Goal: Task Accomplishment & Management: Complete application form

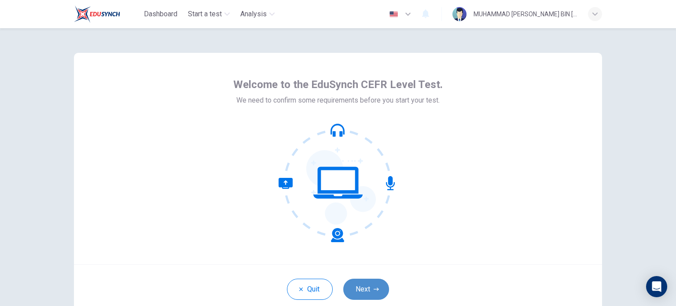
click at [354, 292] on button "Next" at bounding box center [366, 288] width 46 height 21
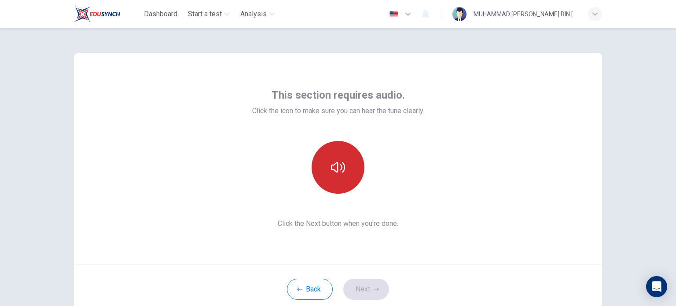
click at [337, 173] on icon "button" at bounding box center [338, 167] width 14 height 14
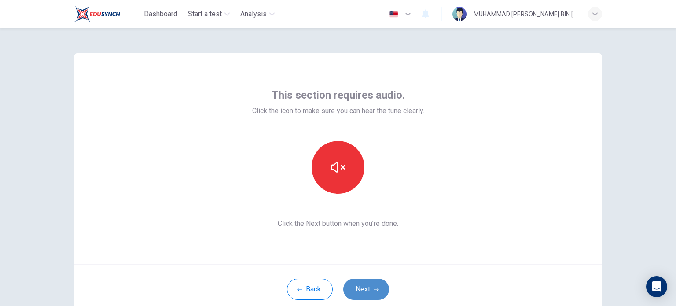
click at [358, 284] on button "Next" at bounding box center [366, 288] width 46 height 21
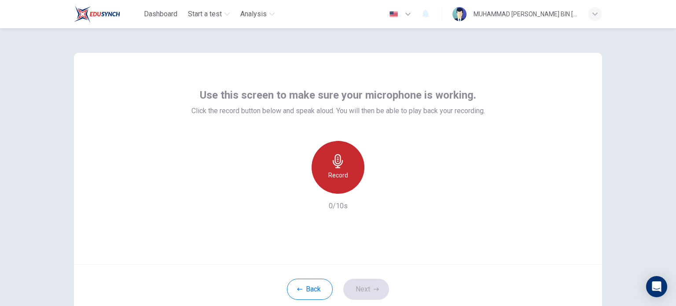
click at [334, 177] on h6 "Record" at bounding box center [338, 175] width 20 height 11
click at [333, 177] on h6 "Stop" at bounding box center [337, 175] width 13 height 11
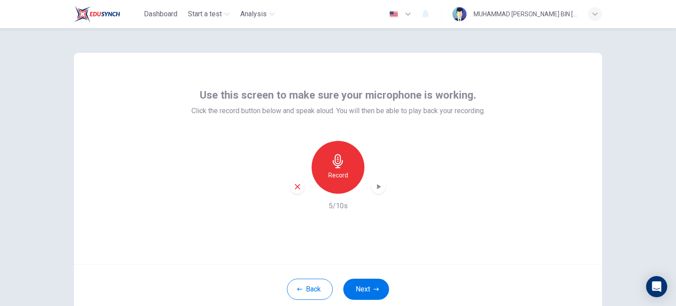
click at [371, 186] on div "button" at bounding box center [378, 187] width 14 height 14
click at [376, 286] on button "Next" at bounding box center [366, 288] width 46 height 21
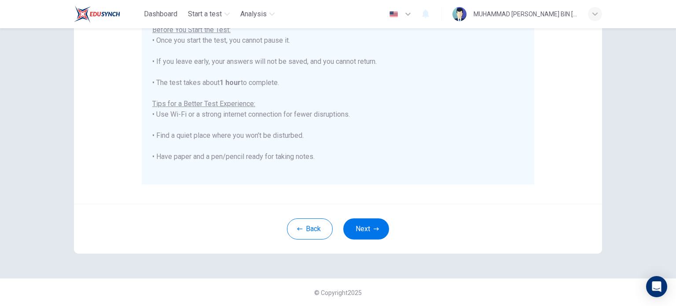
scroll to position [84, 0]
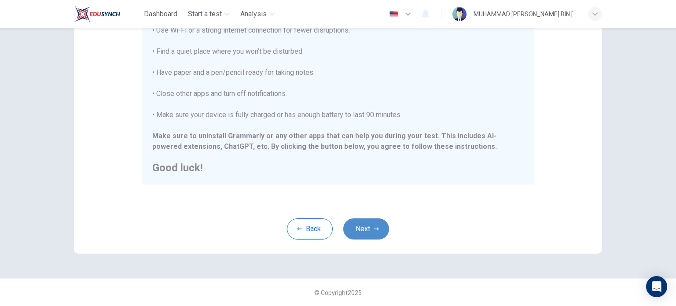
click at [362, 222] on button "Next" at bounding box center [366, 228] width 46 height 21
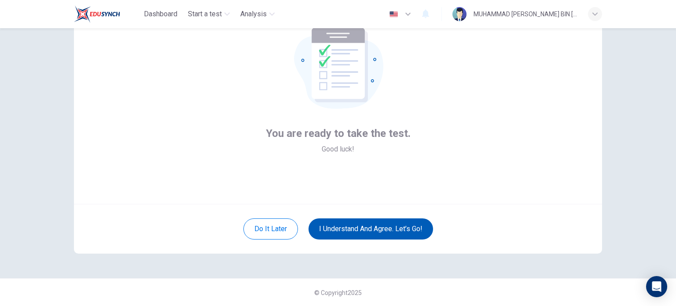
click at [361, 225] on button "I understand and agree. Let’s go!" at bounding box center [370, 228] width 125 height 21
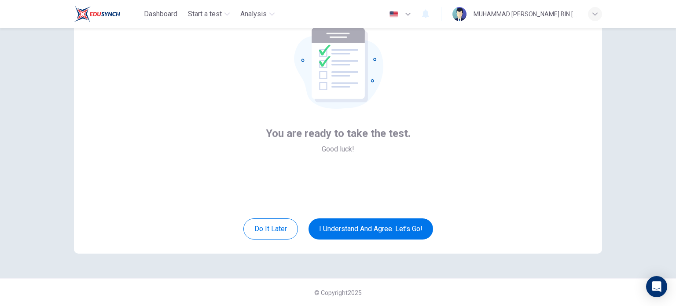
scroll to position [0, 0]
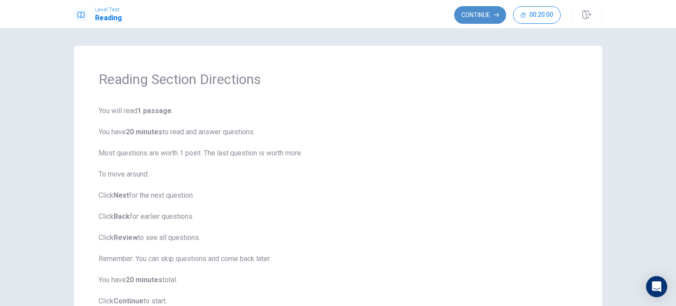
click at [469, 14] on button "Continue" at bounding box center [480, 15] width 52 height 18
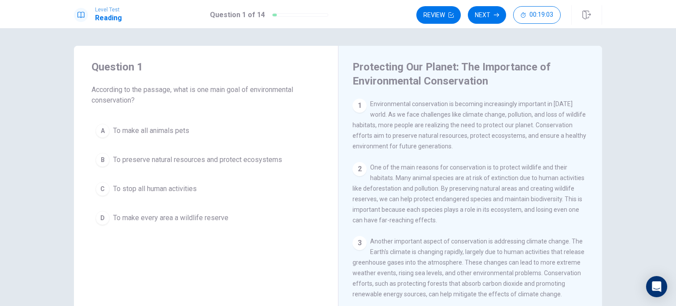
click at [200, 155] on span "To preserve natural resources and protect ecosystems" at bounding box center [197, 159] width 169 height 11
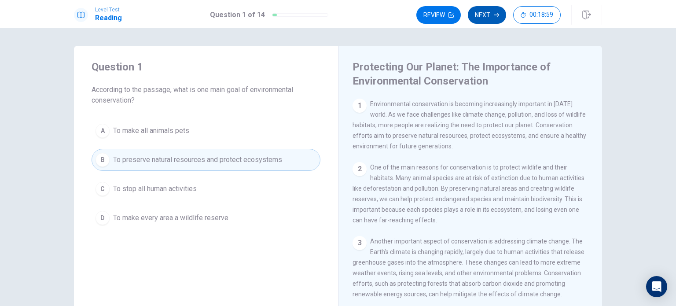
click at [484, 11] on button "Next" at bounding box center [487, 15] width 38 height 18
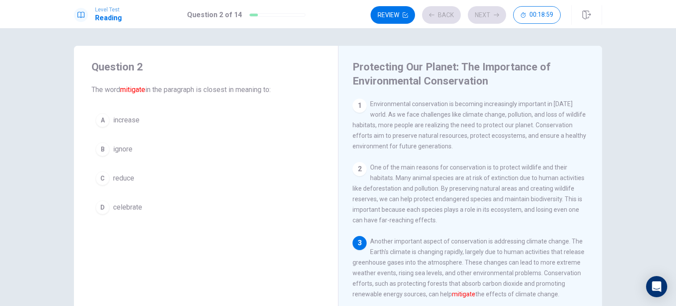
scroll to position [41, 0]
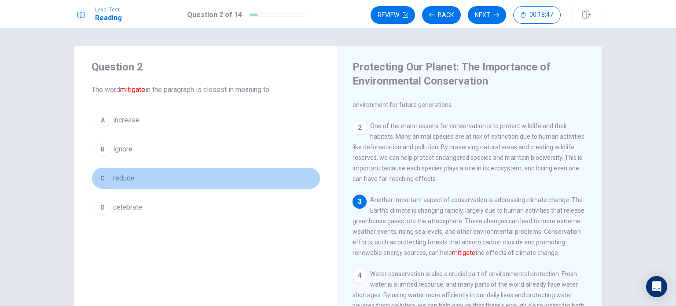
click at [102, 184] on div "C" at bounding box center [102, 178] width 14 height 14
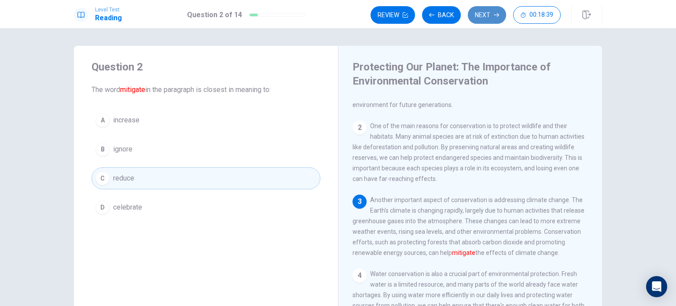
click at [471, 16] on button "Next" at bounding box center [487, 15] width 38 height 18
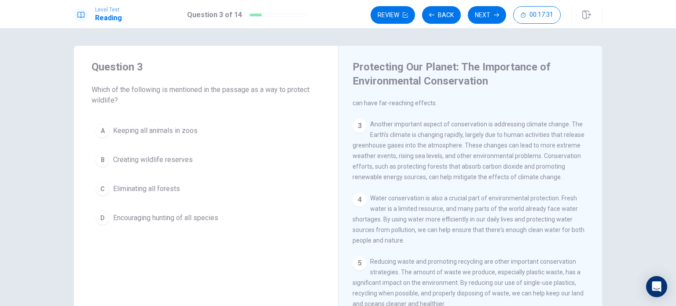
scroll to position [234, 0]
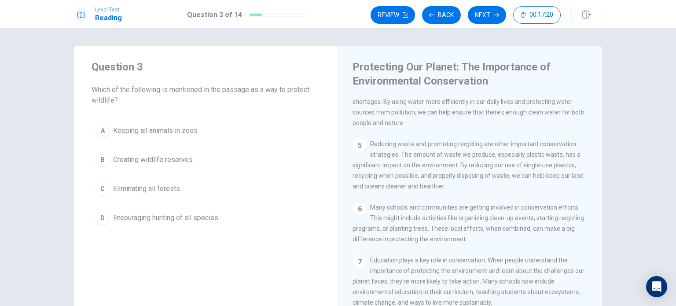
click at [172, 158] on span "Creating wildlife reserves" at bounding box center [153, 159] width 80 height 11
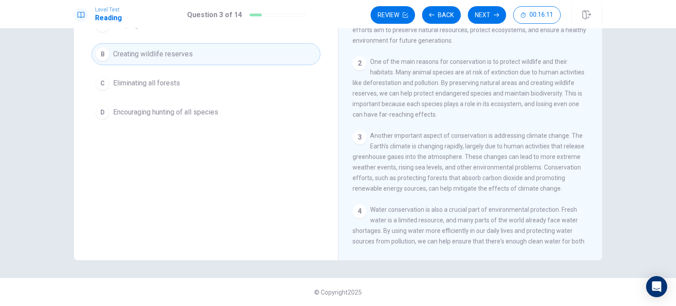
scroll to position [0, 0]
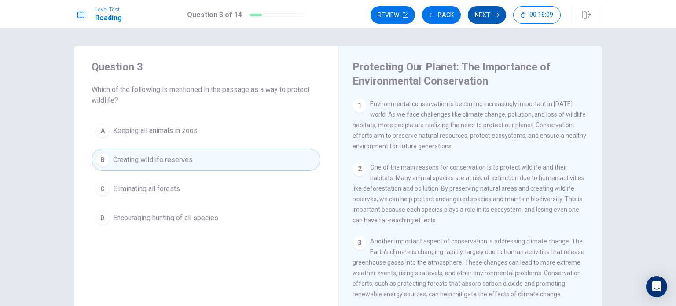
click at [484, 19] on button "Next" at bounding box center [487, 15] width 38 height 18
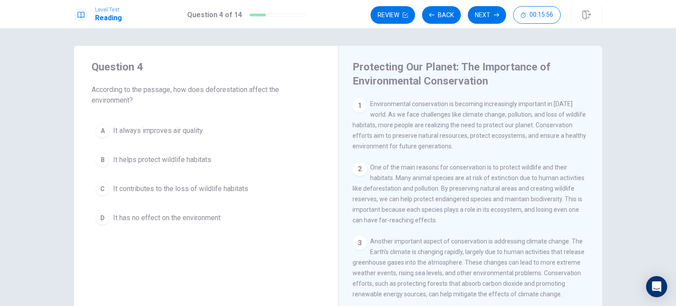
click at [234, 190] on span "It contributes to the loss of wildlife habitats" at bounding box center [180, 188] width 135 height 11
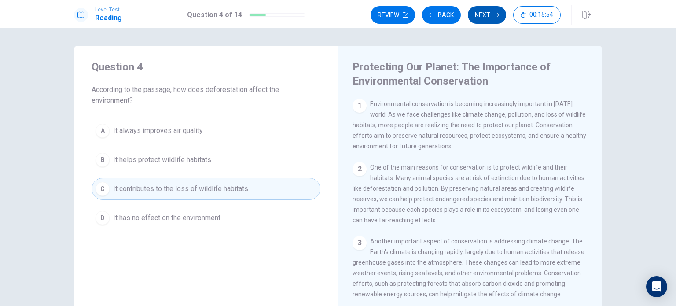
click at [477, 19] on button "Next" at bounding box center [487, 15] width 38 height 18
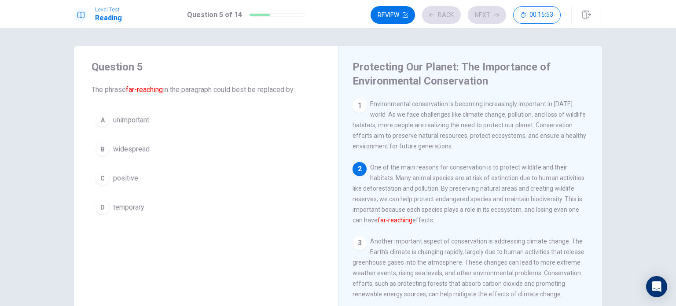
scroll to position [65, 0]
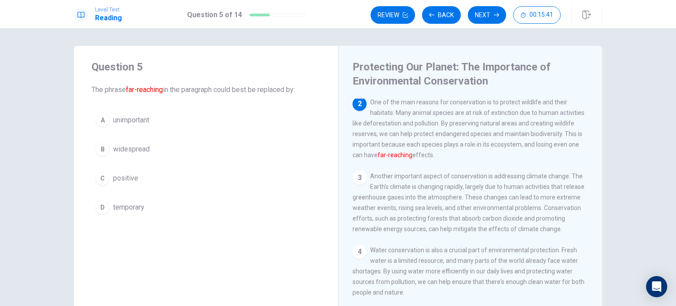
click at [144, 146] on span "widespread" at bounding box center [131, 149] width 37 height 11
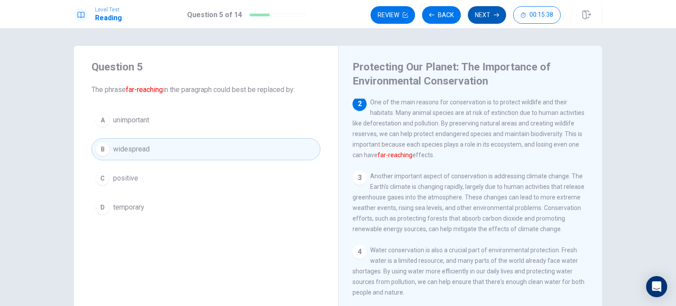
click at [479, 12] on button "Next" at bounding box center [487, 15] width 38 height 18
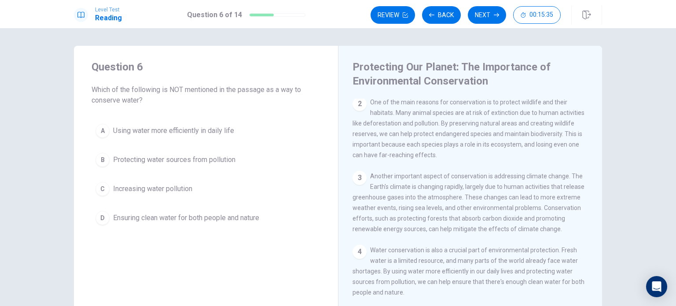
scroll to position [182, 0]
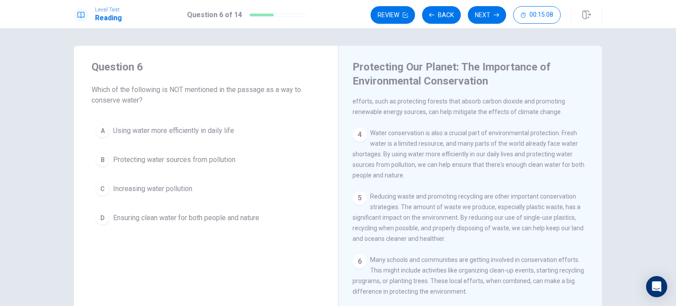
click at [174, 187] on span "Increasing water pollution" at bounding box center [152, 188] width 79 height 11
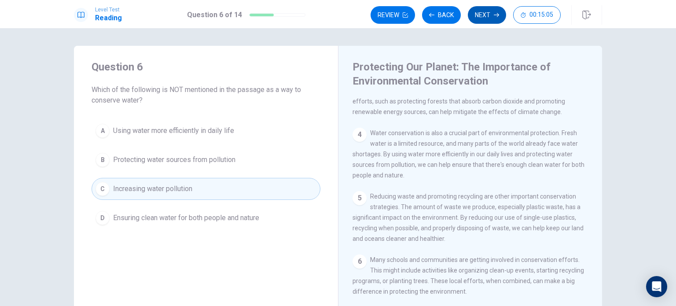
click at [496, 12] on button "Next" at bounding box center [487, 15] width 38 height 18
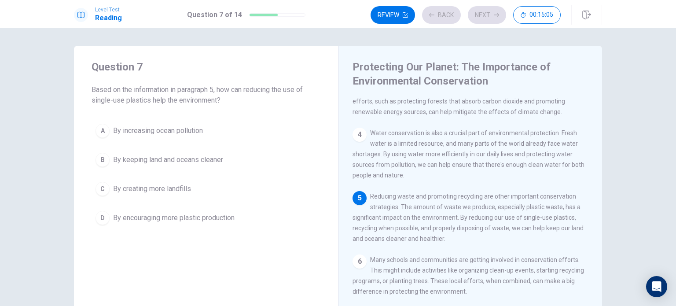
scroll to position [172, 0]
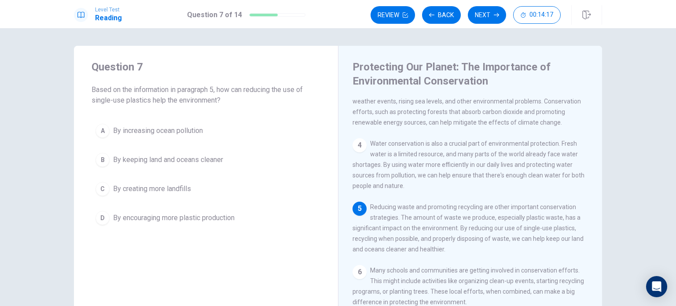
click at [207, 161] on span "By keeping land and oceans cleaner" at bounding box center [168, 159] width 110 height 11
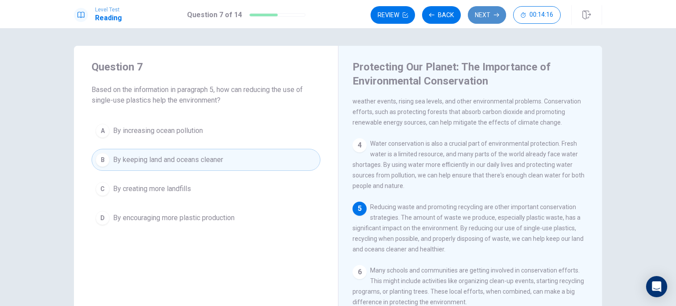
click at [491, 11] on button "Next" at bounding box center [487, 15] width 38 height 18
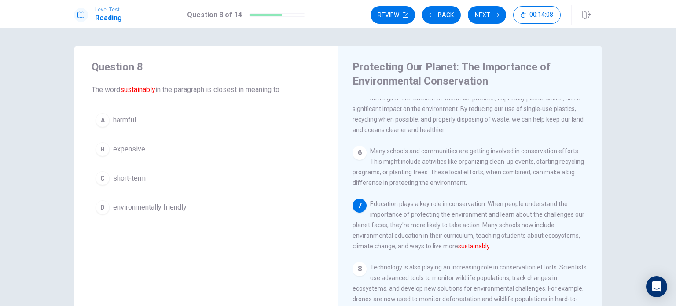
click at [176, 209] on span "environmentally friendly" at bounding box center [149, 207] width 73 height 11
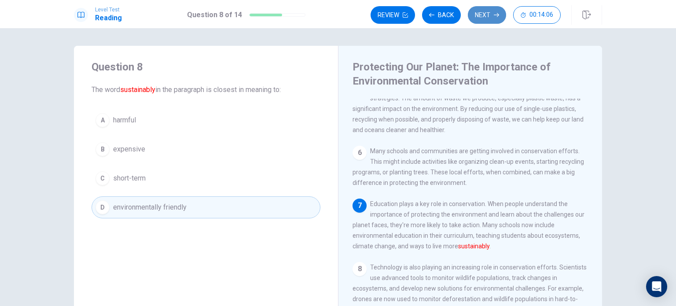
click at [486, 21] on button "Next" at bounding box center [487, 15] width 38 height 18
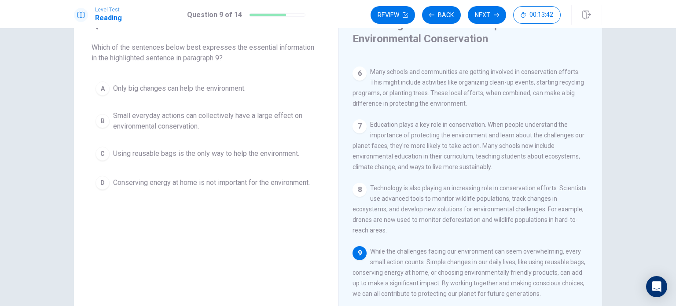
scroll to position [44, 0]
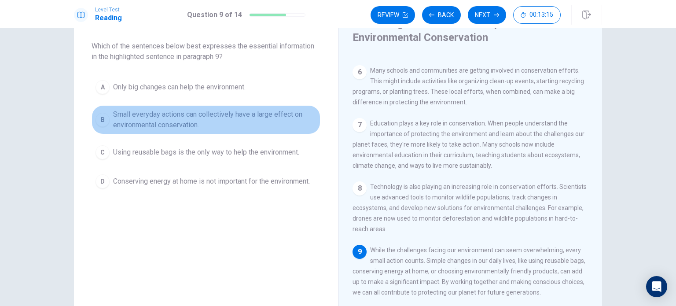
click at [130, 113] on span "Small everyday actions can collectively have a large effect on environmental co…" at bounding box center [214, 119] width 203 height 21
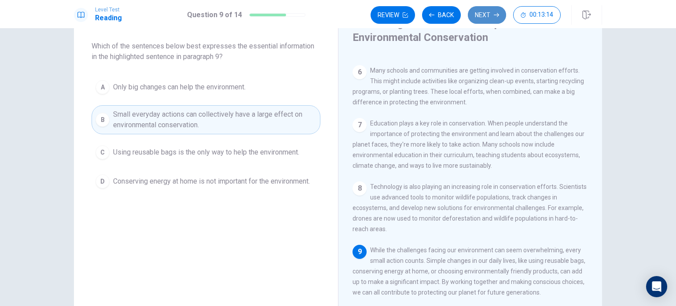
click at [498, 17] on icon "button" at bounding box center [496, 14] width 5 height 5
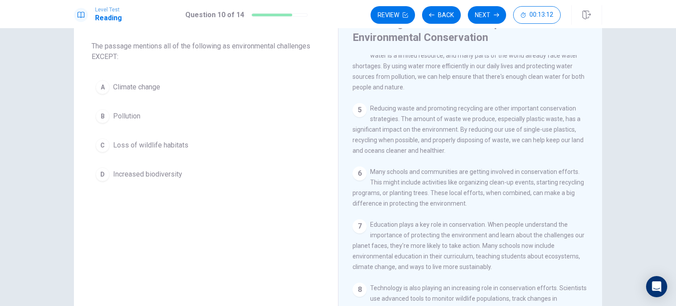
scroll to position [0, 0]
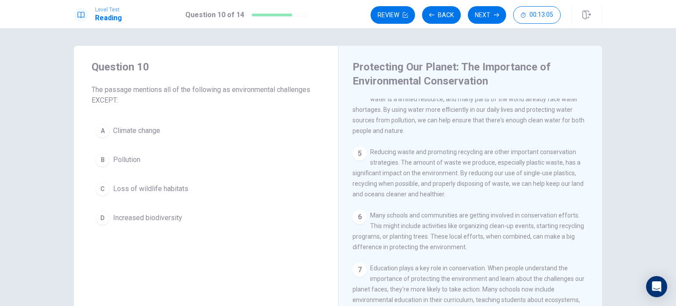
click at [172, 214] on span "Increased biodiversity" at bounding box center [147, 217] width 69 height 11
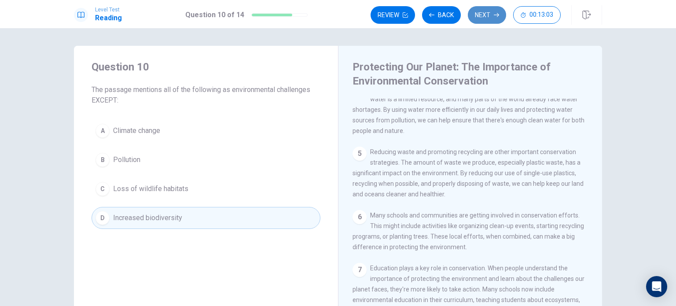
click at [479, 21] on button "Next" at bounding box center [487, 15] width 38 height 18
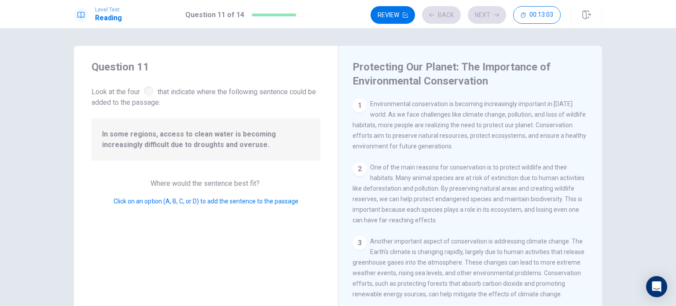
scroll to position [119, 0]
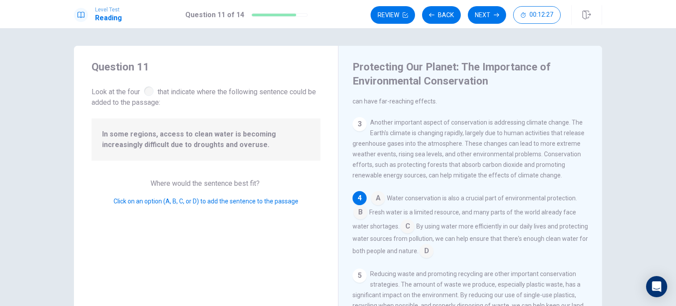
click at [404, 230] on input at bounding box center [407, 227] width 14 height 14
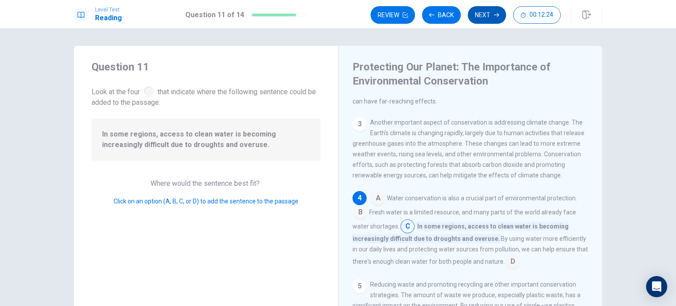
click at [494, 17] on icon "button" at bounding box center [496, 14] width 5 height 5
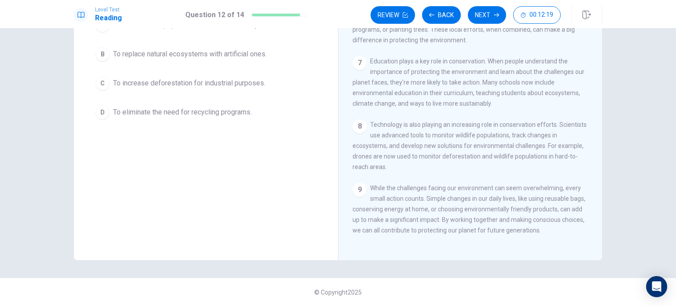
scroll to position [0, 0]
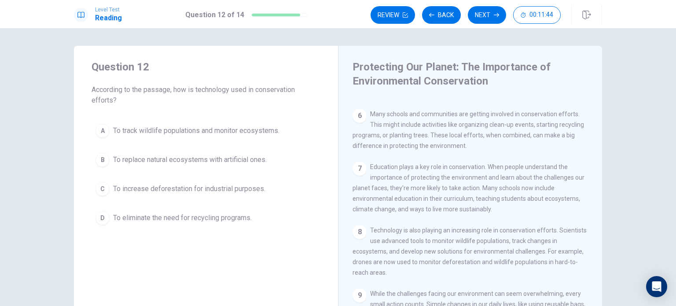
click at [250, 130] on span "To track wildlife populations and monitor ecosystems." at bounding box center [196, 130] width 166 height 11
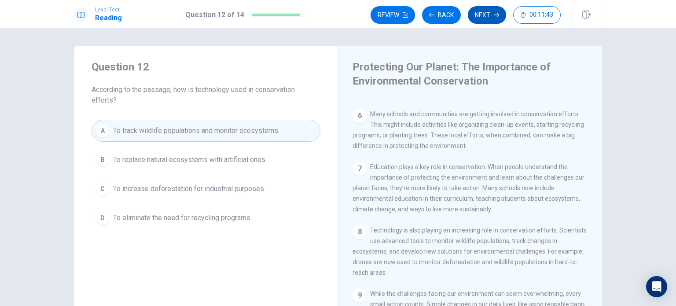
click at [491, 12] on button "Next" at bounding box center [487, 15] width 38 height 18
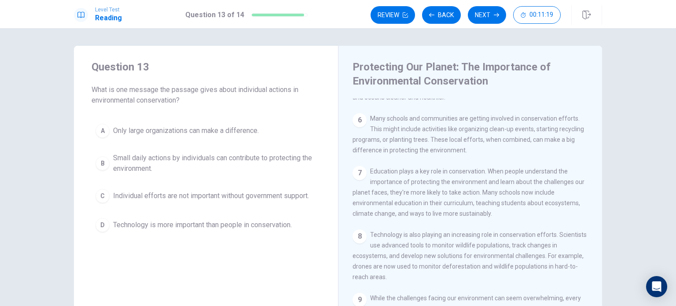
scroll to position [344, 0]
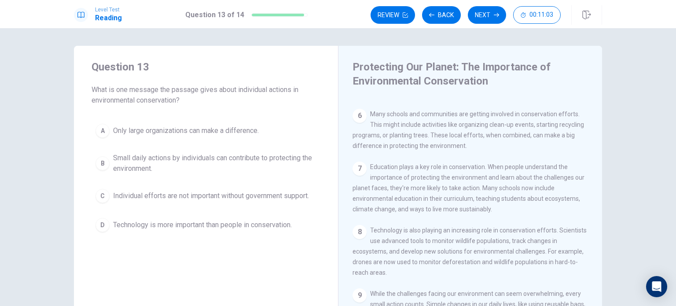
click at [293, 156] on span "Small daily actions by individuals can contribute to protecting the environment." at bounding box center [214, 163] width 203 height 21
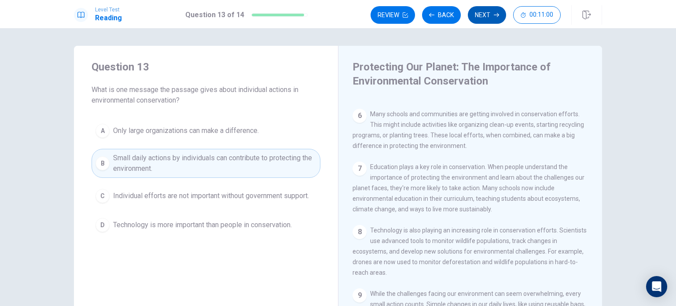
click at [480, 14] on button "Next" at bounding box center [487, 15] width 38 height 18
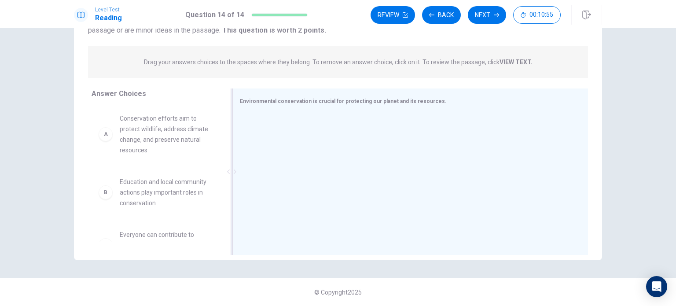
scroll to position [0, 0]
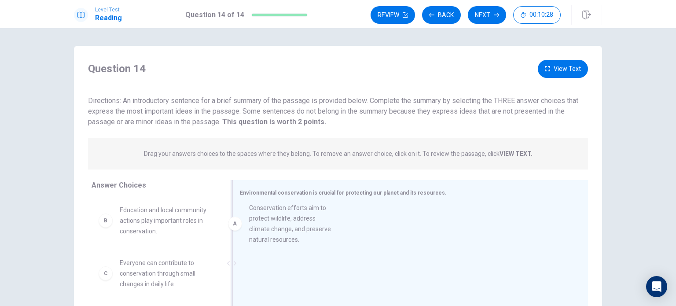
drag, startPoint x: 173, startPoint y: 237, endPoint x: 309, endPoint y: 235, distance: 135.5
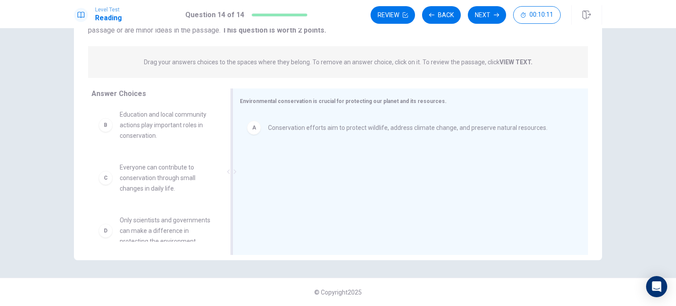
scroll to position [2, 0]
drag, startPoint x: 163, startPoint y: 139, endPoint x: 302, endPoint y: 170, distance: 142.2
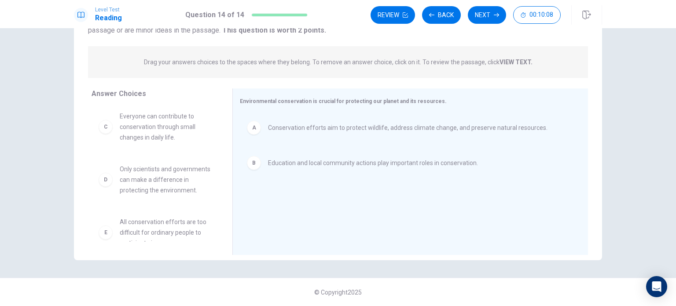
scroll to position [0, 0]
drag, startPoint x: 174, startPoint y: 135, endPoint x: 319, endPoint y: 212, distance: 163.9
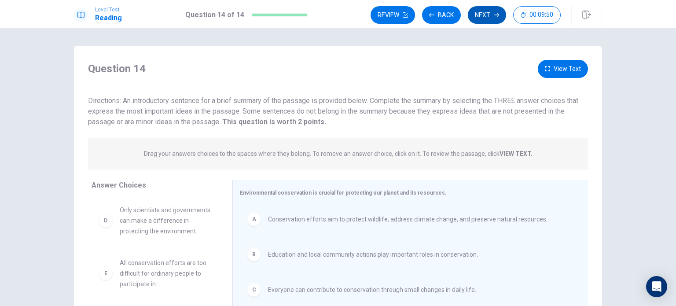
click at [493, 19] on button "Next" at bounding box center [487, 15] width 38 height 18
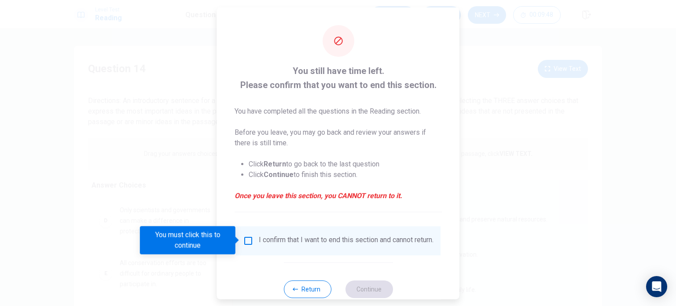
click at [248, 236] on input "You must click this to continue" at bounding box center [248, 240] width 11 height 11
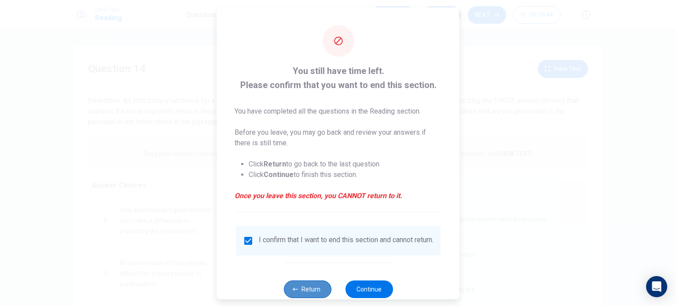
click at [306, 286] on button "Return" at bounding box center [307, 289] width 48 height 18
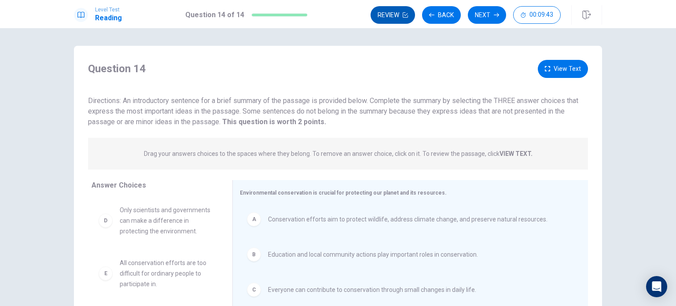
click at [391, 21] on button "Review" at bounding box center [392, 15] width 44 height 18
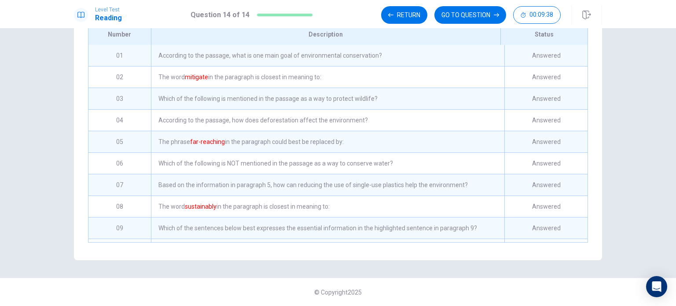
click at [217, 54] on div "According to the passage, what is one main goal of environmental conservation?" at bounding box center [327, 55] width 353 height 21
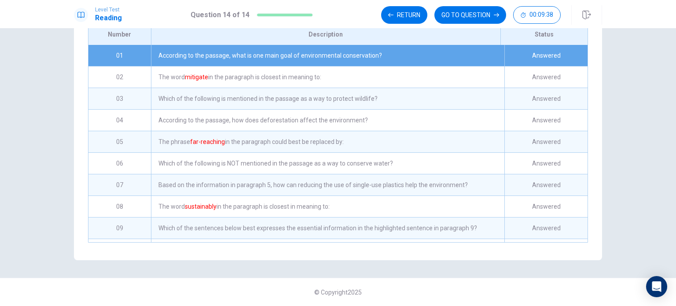
click at [217, 54] on div "According to the passage, what is one main goal of environmental conservation?" at bounding box center [327, 55] width 353 height 21
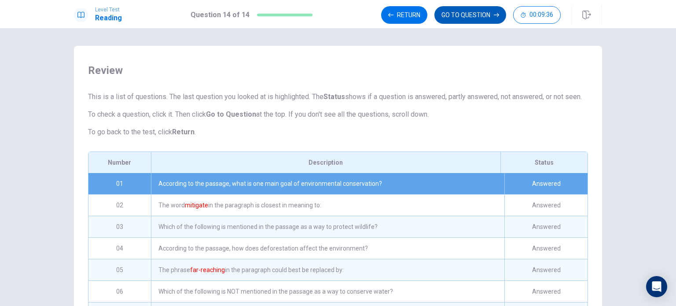
click at [449, 14] on button "GO TO QUESTION" at bounding box center [470, 15] width 72 height 18
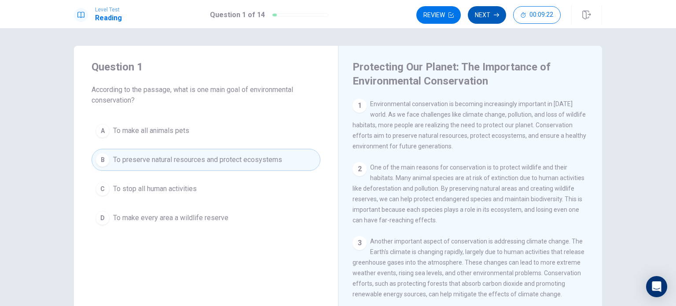
click at [486, 15] on button "Next" at bounding box center [487, 15] width 38 height 18
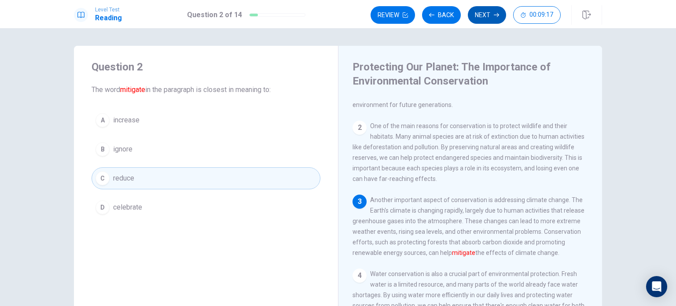
click at [486, 15] on button "Next" at bounding box center [487, 15] width 38 height 18
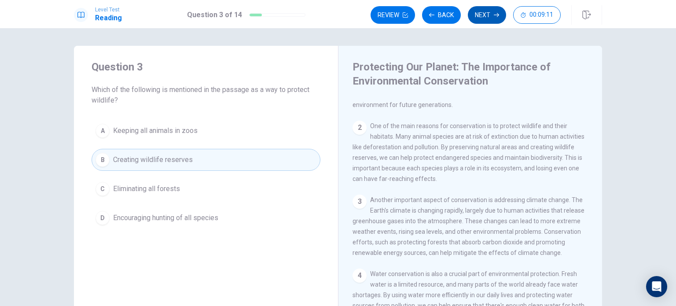
click at [486, 15] on button "Next" at bounding box center [487, 15] width 38 height 18
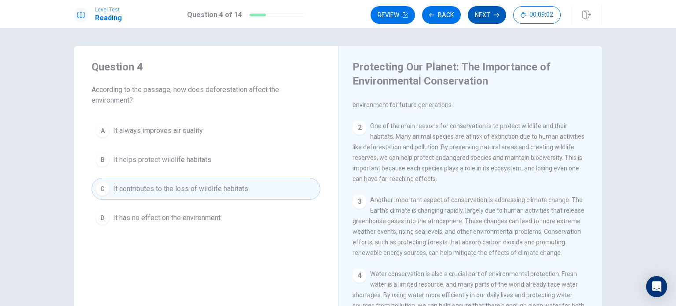
click at [488, 19] on button "Next" at bounding box center [487, 15] width 38 height 18
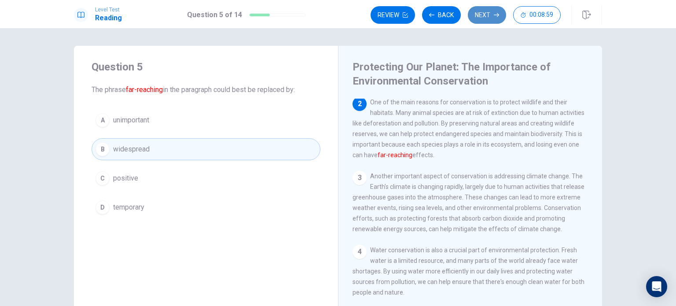
click at [493, 14] on button "Next" at bounding box center [487, 15] width 38 height 18
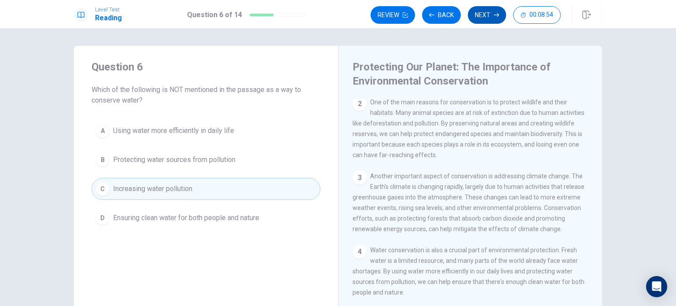
click at [491, 15] on button "Next" at bounding box center [487, 15] width 38 height 18
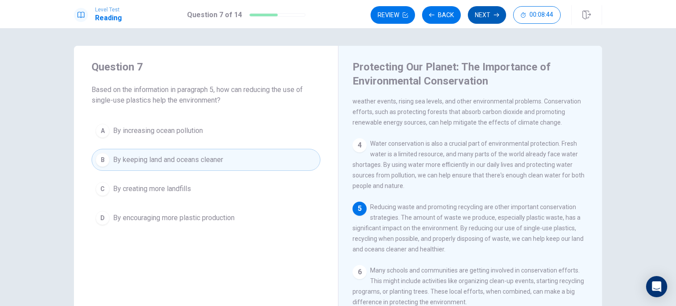
click at [489, 13] on button "Next" at bounding box center [487, 15] width 38 height 18
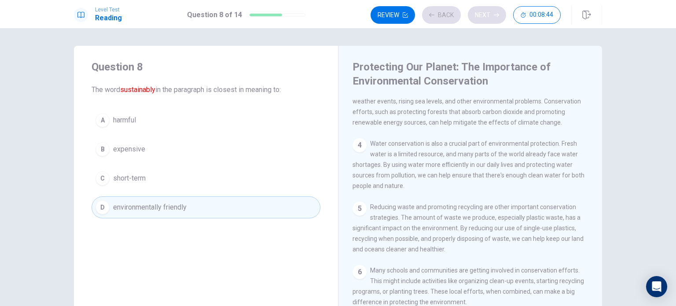
scroll to position [291, 0]
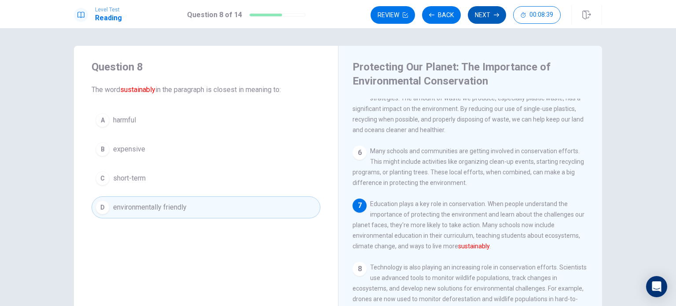
click at [489, 13] on button "Next" at bounding box center [487, 15] width 38 height 18
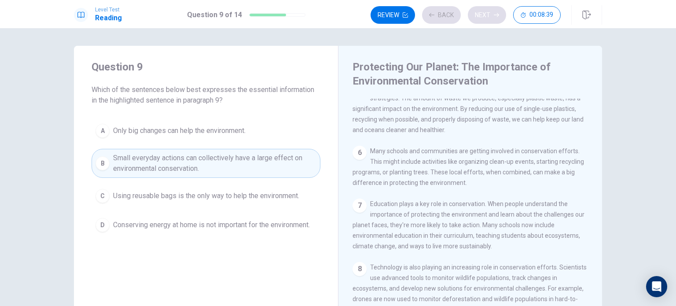
scroll to position [344, 0]
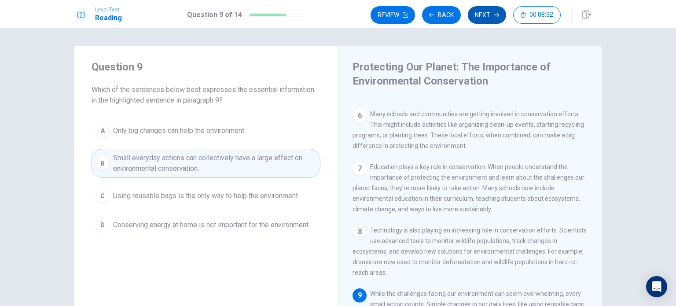
click at [489, 13] on button "Next" at bounding box center [487, 15] width 38 height 18
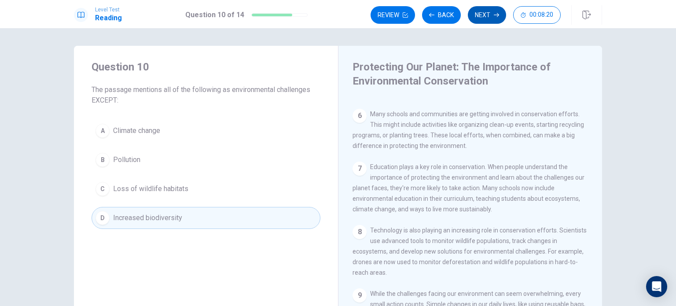
click at [489, 13] on button "Next" at bounding box center [487, 15] width 38 height 18
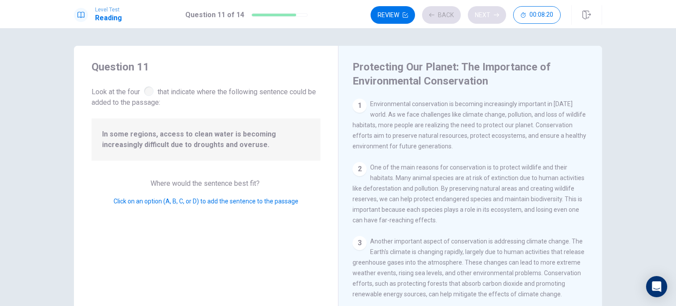
scroll to position [129, 0]
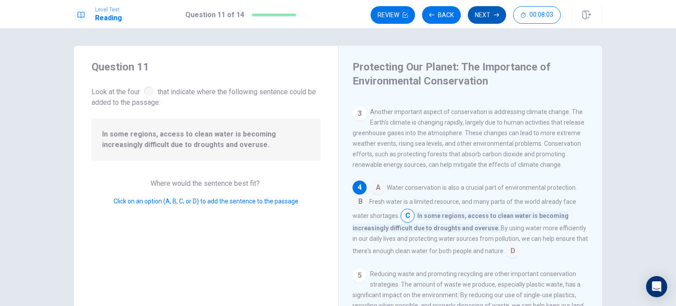
click at [487, 15] on button "Next" at bounding box center [487, 15] width 38 height 18
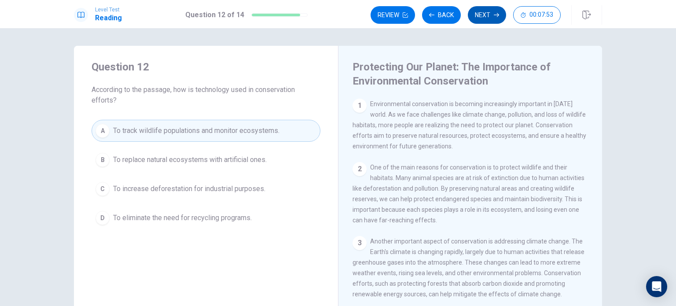
click at [483, 23] on button "Next" at bounding box center [487, 15] width 38 height 18
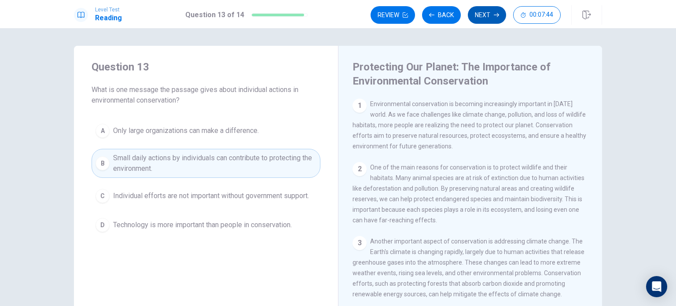
click at [488, 14] on button "Next" at bounding box center [487, 15] width 38 height 18
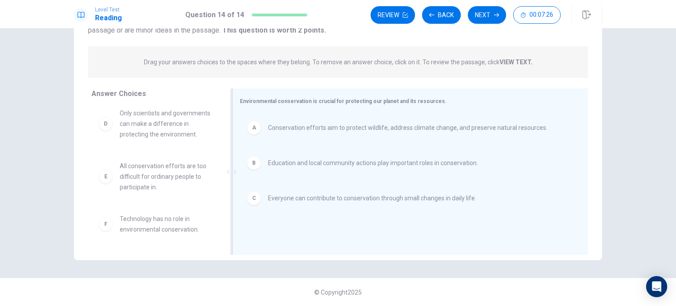
scroll to position [0, 0]
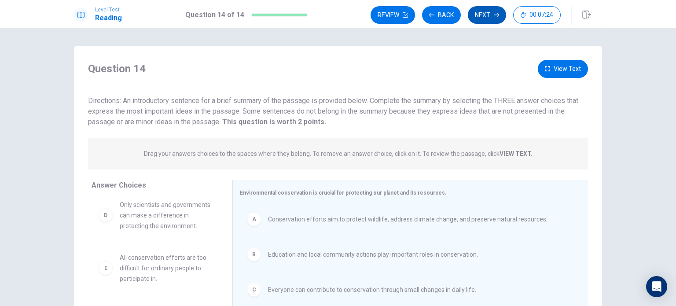
click at [486, 19] on button "Next" at bounding box center [487, 15] width 38 height 18
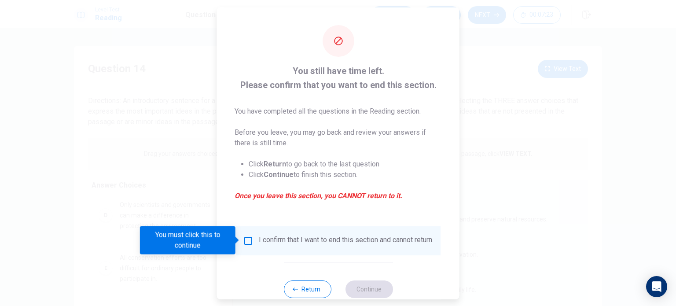
click at [247, 244] on input "You must click this to continue" at bounding box center [248, 240] width 11 height 11
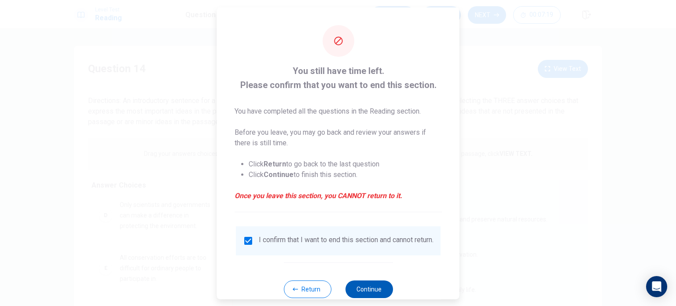
click at [370, 289] on button "Continue" at bounding box center [369, 289] width 48 height 18
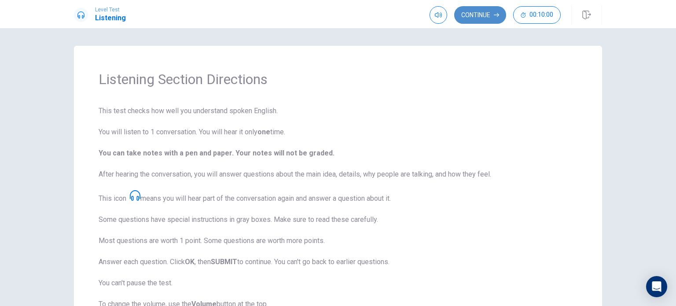
click at [482, 15] on button "Continue" at bounding box center [480, 15] width 52 height 18
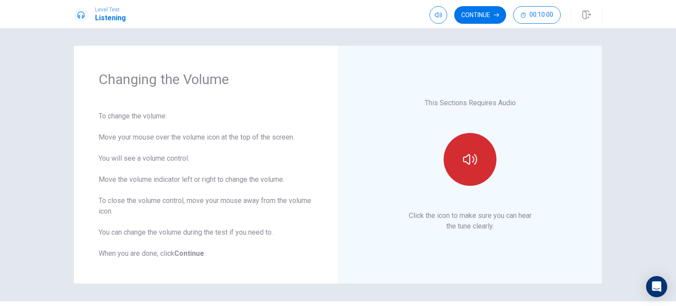
click at [483, 161] on button "button" at bounding box center [469, 159] width 53 height 53
click at [473, 163] on icon "button" at bounding box center [470, 159] width 14 height 14
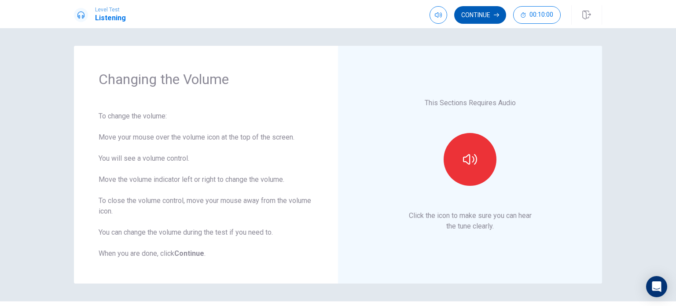
click at [488, 16] on button "Continue" at bounding box center [480, 15] width 52 height 18
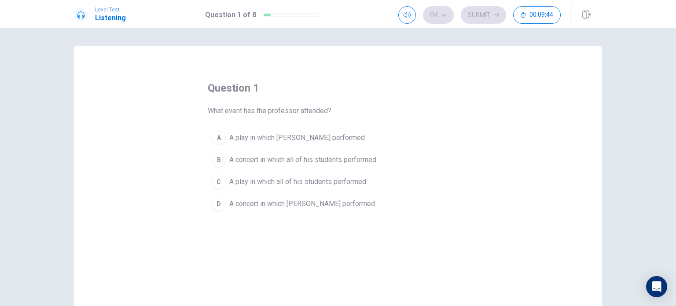
click at [287, 205] on span "A concert in which [PERSON_NAME] performed" at bounding box center [302, 203] width 146 height 11
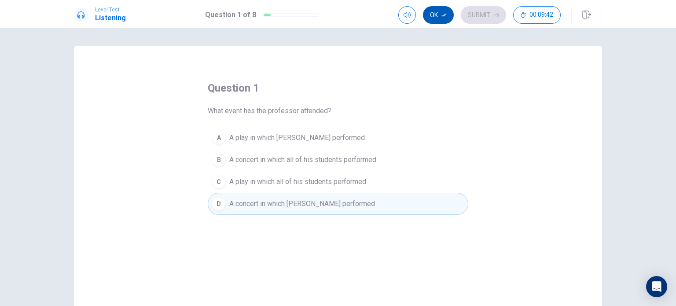
click at [447, 10] on button "Ok" at bounding box center [438, 15] width 31 height 18
click at [475, 18] on button "Submit" at bounding box center [483, 15] width 45 height 18
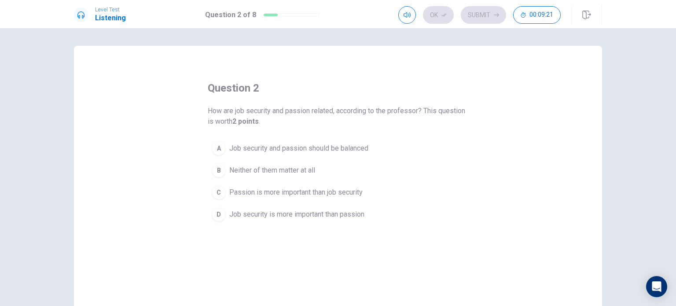
click at [358, 144] on span "Job security and passion should be balanced" at bounding box center [298, 148] width 139 height 11
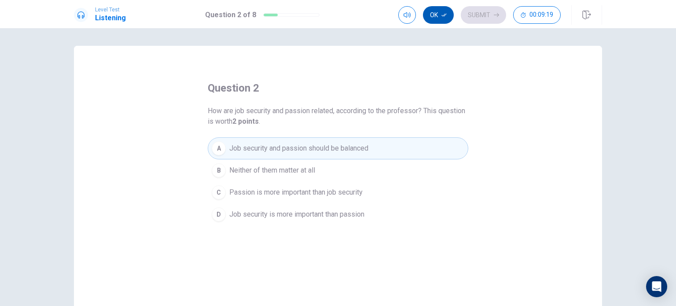
click at [443, 17] on icon "button" at bounding box center [443, 14] width 5 height 5
click at [478, 15] on button "Submit" at bounding box center [483, 15] width 45 height 18
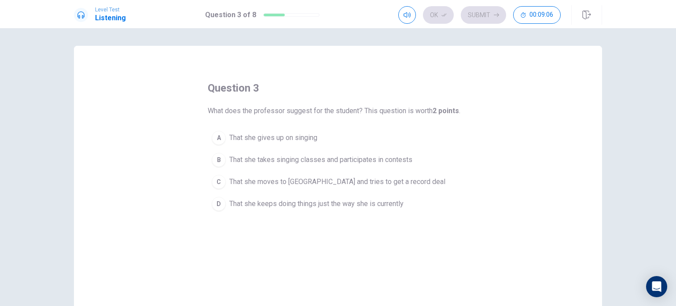
click at [319, 160] on span "That she takes singing classes and participates in contests" at bounding box center [320, 159] width 183 height 11
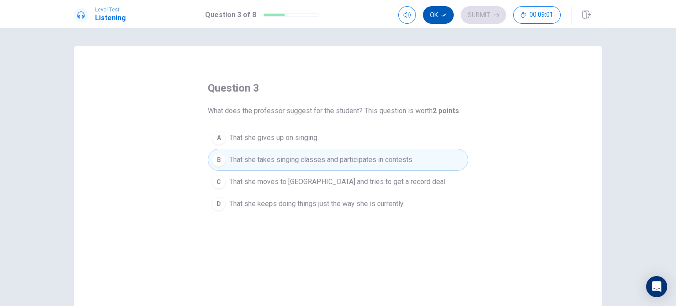
click at [445, 15] on icon "button" at bounding box center [443, 14] width 5 height 5
click at [479, 13] on button "Submit" at bounding box center [483, 15] width 45 height 18
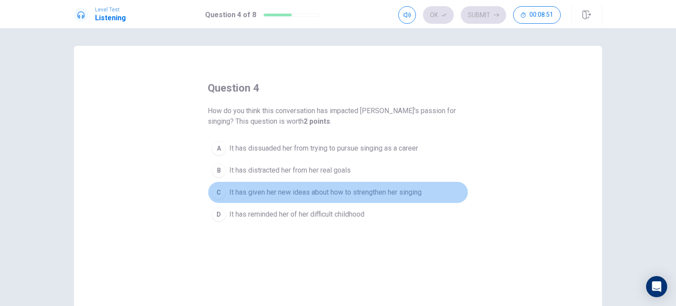
click at [289, 193] on span "It has given her new ideas about how to strengthen her singing" at bounding box center [325, 192] width 192 height 11
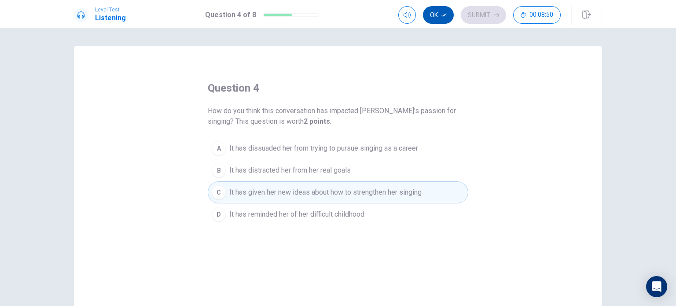
click at [425, 21] on button "Ok" at bounding box center [438, 15] width 31 height 18
click at [476, 10] on button "Submit" at bounding box center [483, 15] width 45 height 18
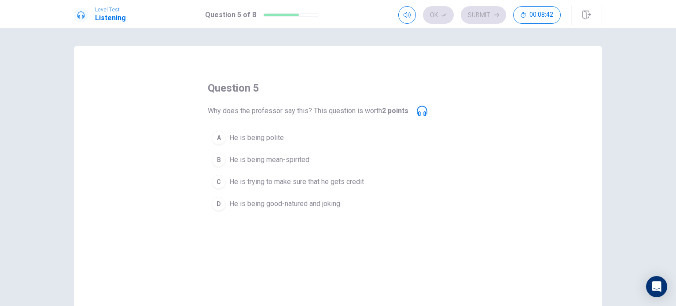
click at [270, 204] on span "He is being good-natured and joking" at bounding box center [284, 203] width 111 height 11
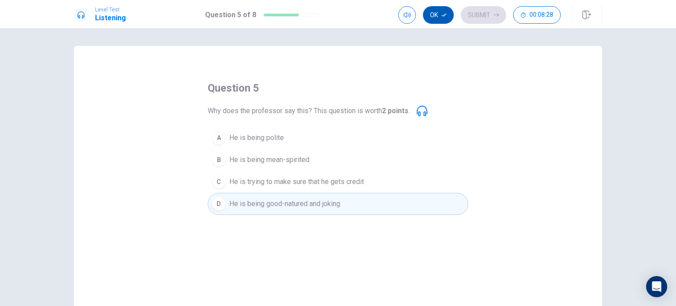
click at [448, 13] on button "Ok" at bounding box center [438, 15] width 31 height 18
click at [478, 17] on button "Submit" at bounding box center [483, 15] width 45 height 18
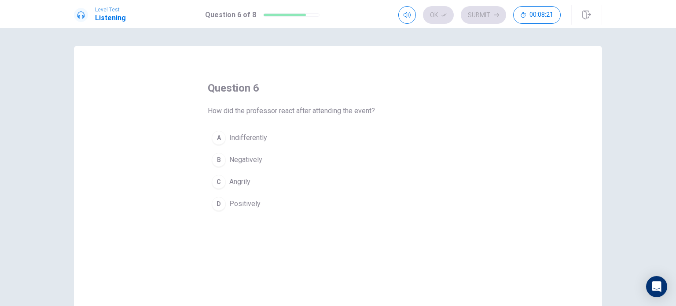
click at [250, 203] on span "Positively" at bounding box center [244, 203] width 31 height 11
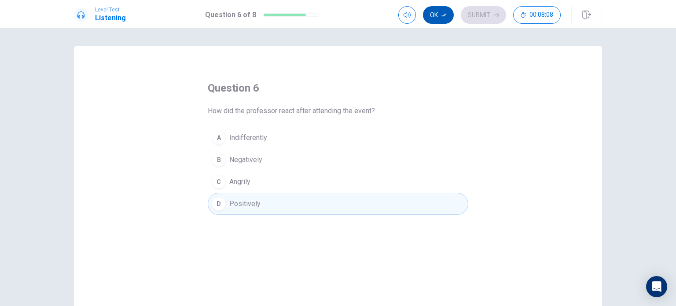
click at [435, 17] on button "Ok" at bounding box center [438, 15] width 31 height 18
click at [491, 13] on button "Submit" at bounding box center [483, 15] width 45 height 18
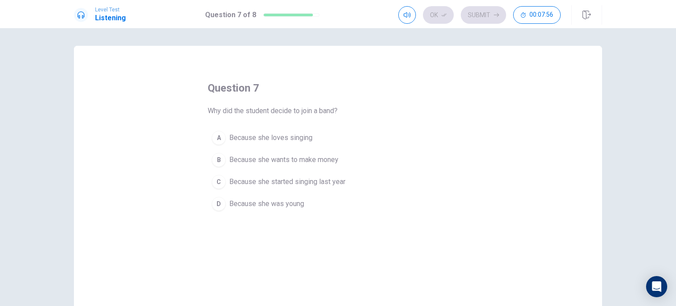
click at [294, 140] on span "Because she loves singing" at bounding box center [270, 137] width 83 height 11
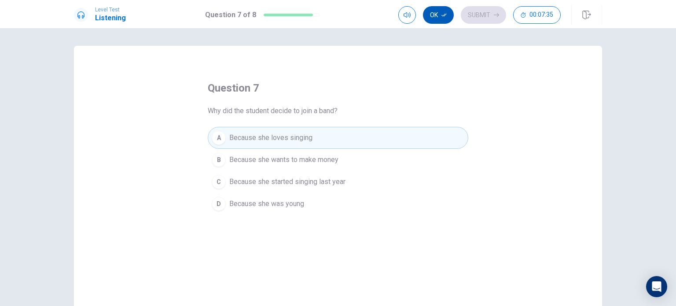
click at [443, 15] on icon "button" at bounding box center [443, 14] width 5 height 5
click at [476, 19] on button "Submit" at bounding box center [483, 15] width 45 height 18
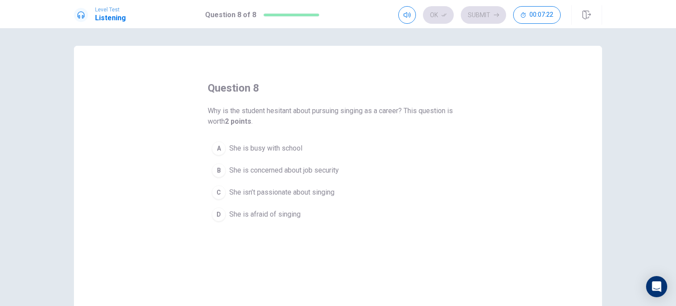
click at [268, 172] on span "She is concerned about job security" at bounding box center [284, 170] width 110 height 11
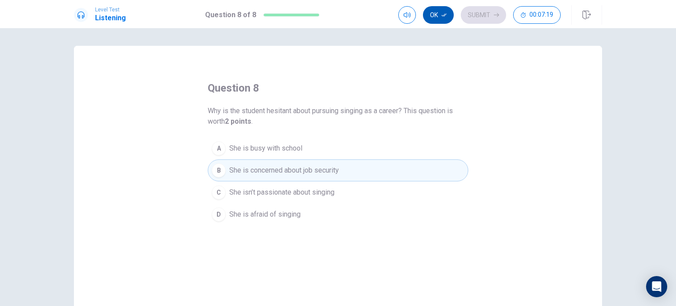
click at [440, 21] on button "Ok" at bounding box center [438, 15] width 31 height 18
click at [484, 15] on button "Submit" at bounding box center [483, 15] width 45 height 18
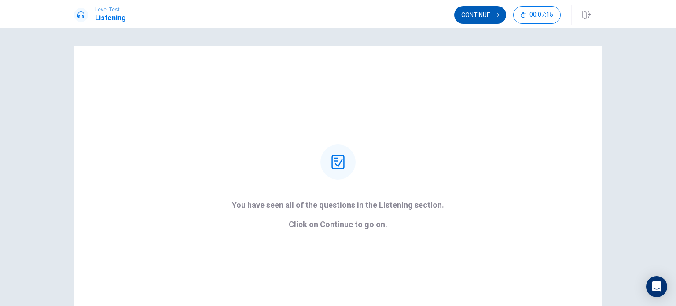
click at [493, 17] on button "Continue" at bounding box center [480, 15] width 52 height 18
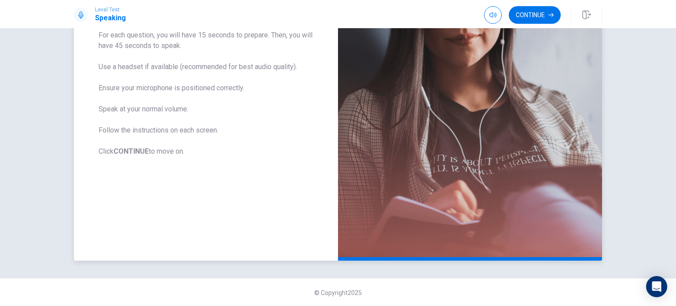
scroll to position [52, 0]
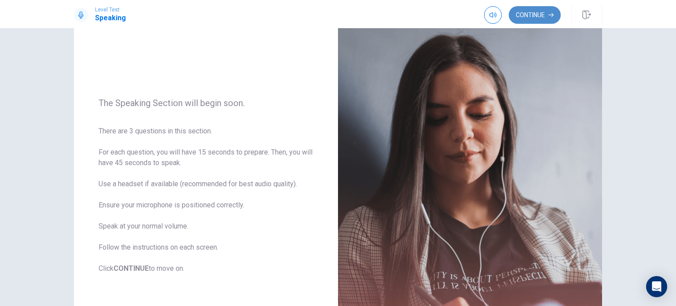
click at [524, 19] on button "Continue" at bounding box center [535, 15] width 52 height 18
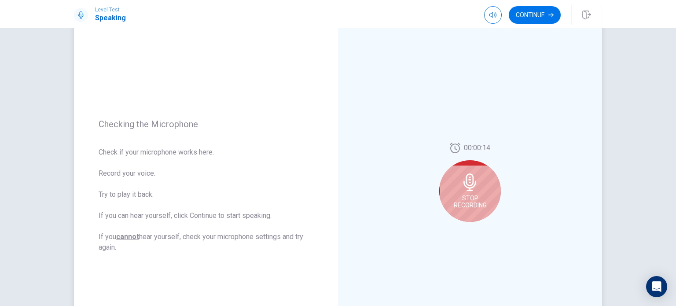
click at [475, 201] on span "Stop Recording" at bounding box center [470, 201] width 33 height 14
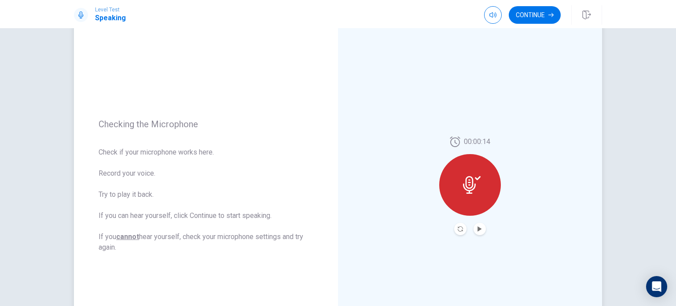
click at [475, 201] on div at bounding box center [470, 185] width 62 height 62
click at [458, 229] on icon "Record Again" at bounding box center [460, 228] width 5 height 5
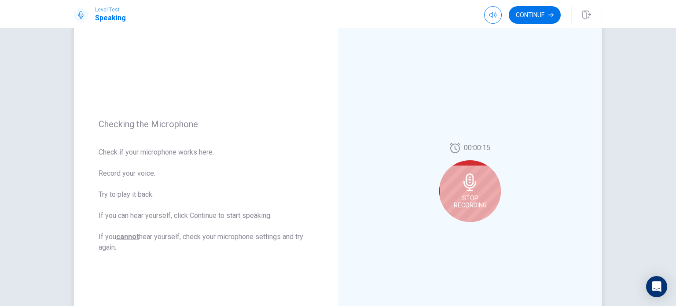
click at [470, 189] on icon at bounding box center [470, 182] width 18 height 18
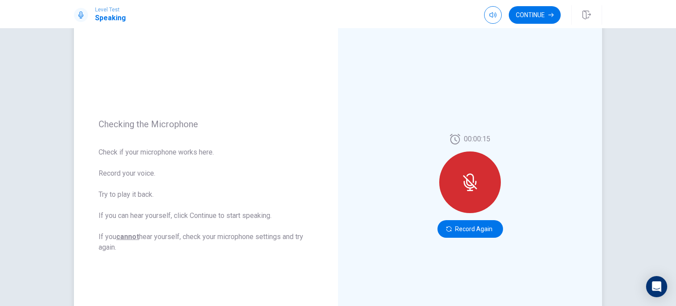
click at [470, 189] on icon at bounding box center [470, 182] width 18 height 18
click at [463, 230] on button "Record Again" at bounding box center [470, 229] width 66 height 18
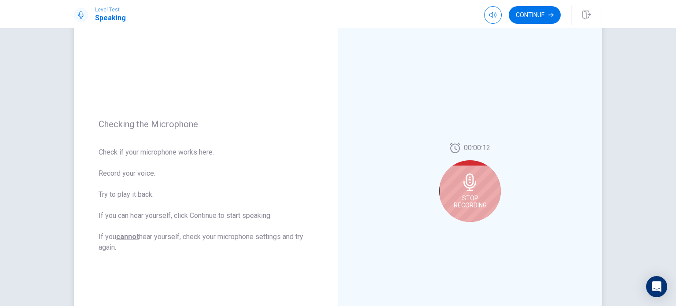
click at [465, 196] on span "Stop Recording" at bounding box center [470, 201] width 33 height 14
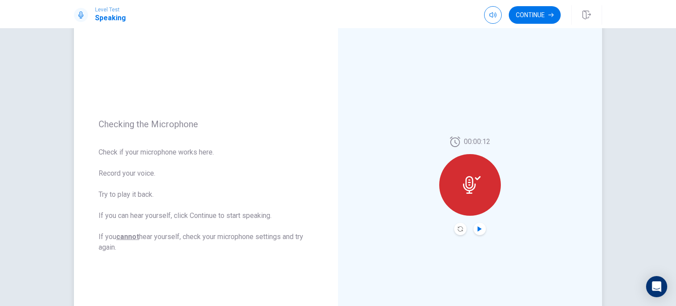
click at [480, 227] on icon "Play Audio" at bounding box center [479, 228] width 5 height 5
click at [542, 19] on button "Continue" at bounding box center [535, 15] width 52 height 18
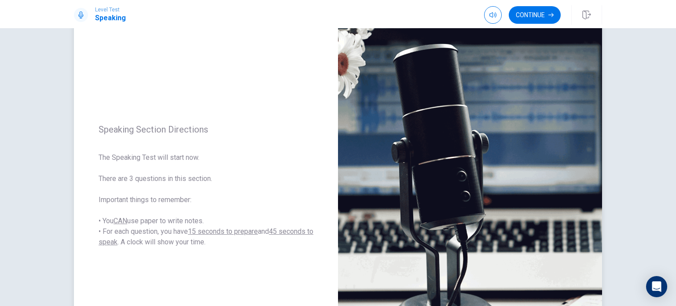
scroll to position [0, 0]
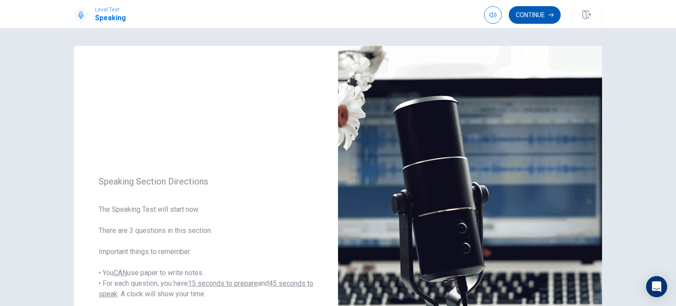
click at [536, 14] on button "Continue" at bounding box center [535, 15] width 52 height 18
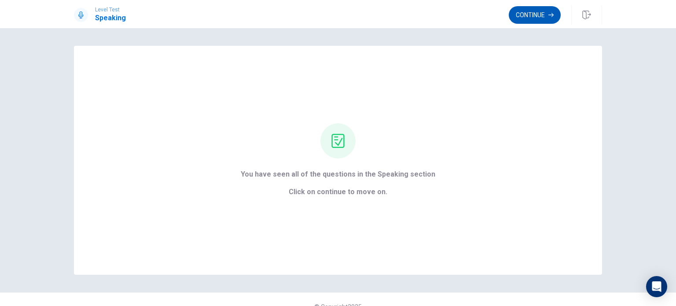
click at [539, 22] on button "Continue" at bounding box center [535, 15] width 52 height 18
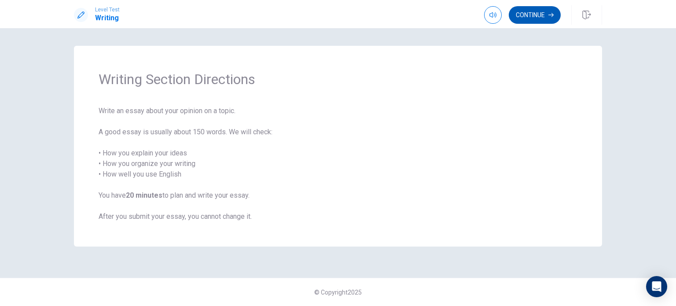
click at [520, 21] on button "Continue" at bounding box center [535, 15] width 52 height 18
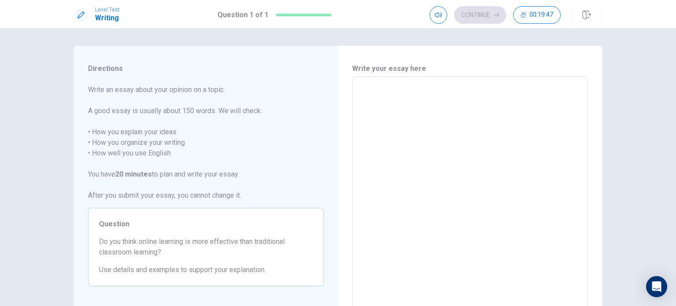
click at [440, 157] on textarea at bounding box center [469, 198] width 223 height 229
type textarea "O"
type textarea "x"
type textarea "I"
type textarea "x"
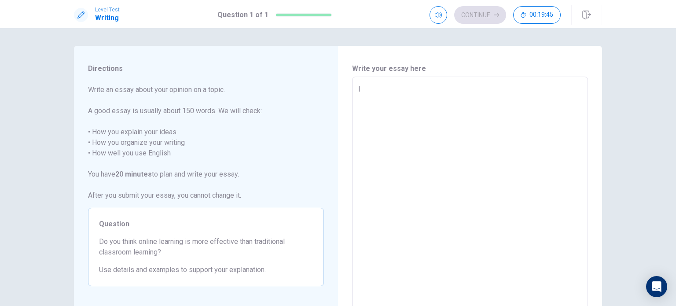
type textarea "In"
type textarea "x"
type textarea "In"
type textarea "x"
type textarea "In t"
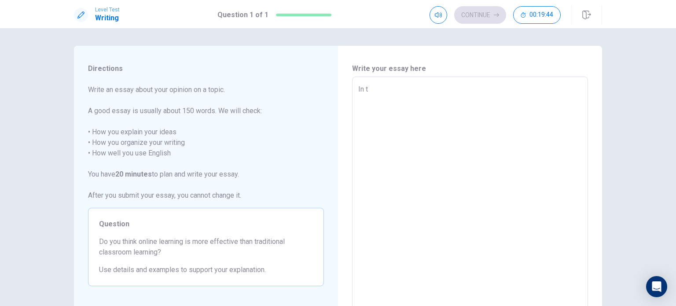
type textarea "x"
type textarea "In th"
type textarea "x"
type textarea "In thi"
type textarea "x"
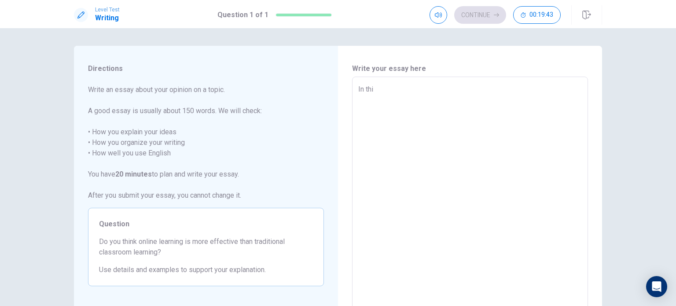
type textarea "In this"
type textarea "x"
type textarea "In this"
type textarea "x"
type textarea "In this c"
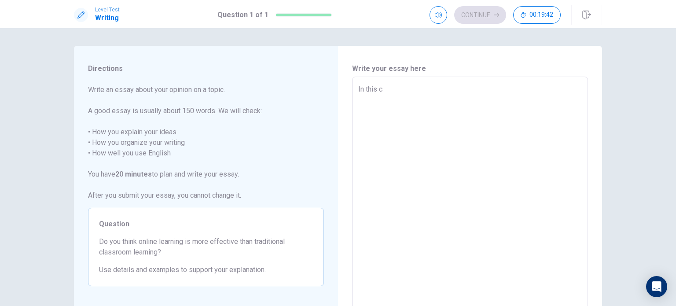
type textarea "x"
type textarea "In this co"
type textarea "x"
type textarea "In this con"
type textarea "x"
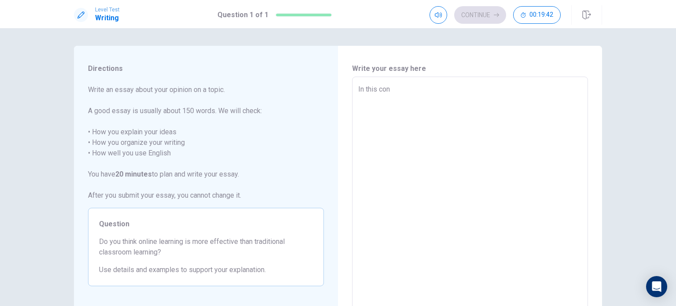
type textarea "In this cont"
type textarea "x"
type textarea "In this [PERSON_NAME]"
type textarea "x"
type textarea "In this contem"
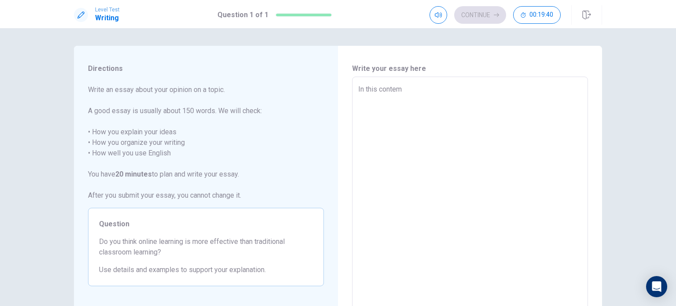
type textarea "x"
type textarea "In this contemp"
type textarea "x"
type textarea "In this contempo"
type textarea "x"
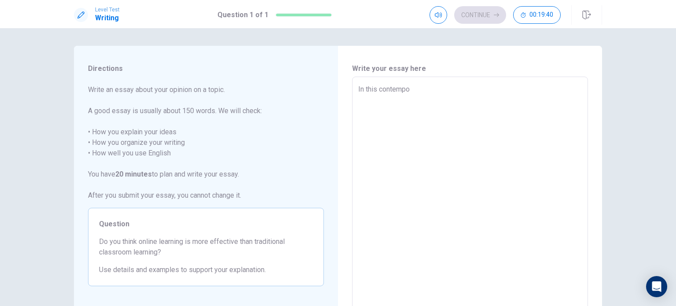
type textarea "In this contempor"
type textarea "x"
type textarea "In this contempora"
type textarea "x"
type textarea "In this contemporar"
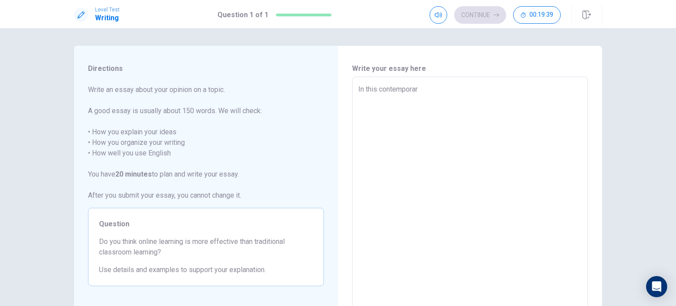
type textarea "x"
type textarea "In this contemporary"
type textarea "x"
type textarea "In this contemporary"
type textarea "x"
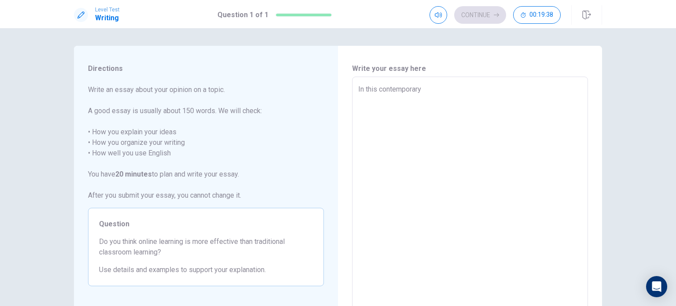
type textarea "In this contemporary w"
type textarea "x"
type textarea "In this contemporary wo"
type textarea "x"
type textarea "In this contemporary wor"
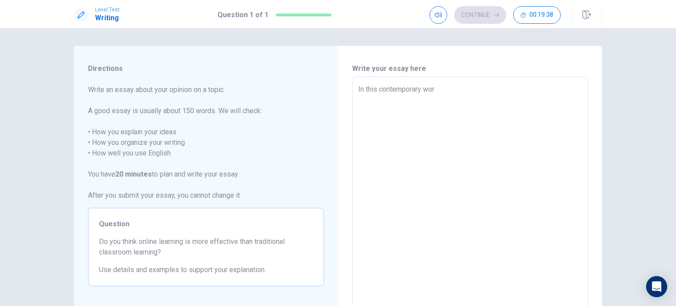
type textarea "x"
type textarea "In this contemporary worl"
type textarea "x"
type textarea "In this contemporary world"
type textarea "x"
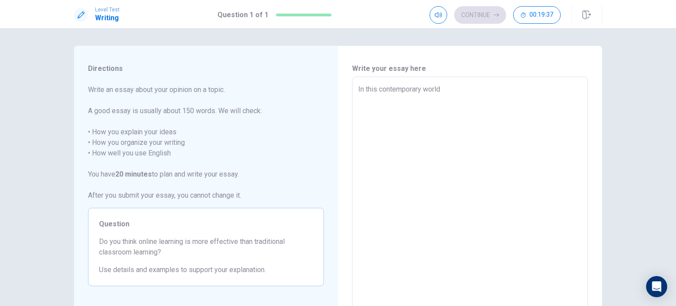
type textarea "In this contemporary world,"
type textarea "x"
type textarea "In this contemporary world,"
type textarea "x"
type textarea "In this contemporary world, f"
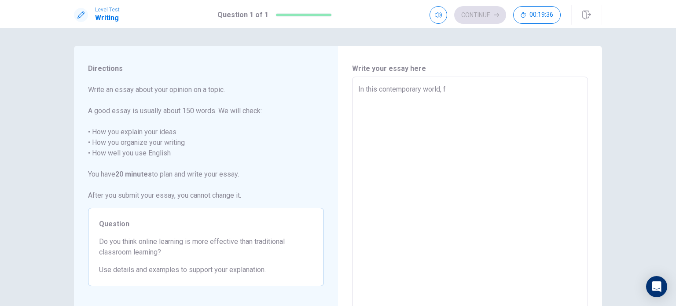
type textarea "x"
type textarea "In this contemporary world, fe"
type textarea "x"
type textarea "In this contemporary world, few"
type textarea "x"
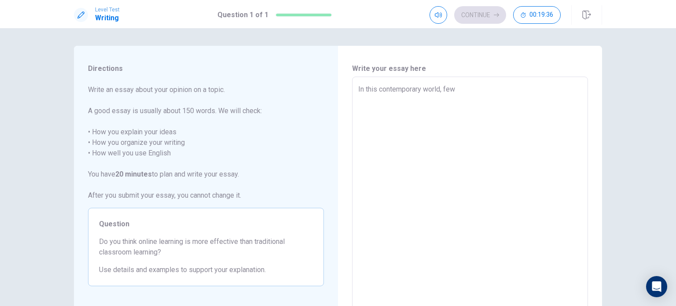
type textarea "In this contemporary world, few"
type textarea "x"
type textarea "In this contemporary world, few q"
type textarea "x"
type textarea "In this contemporary world, few qu"
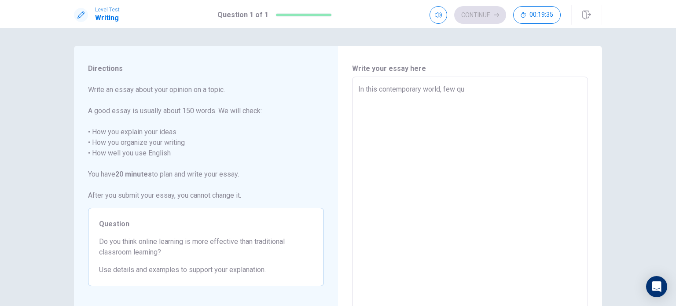
type textarea "x"
type textarea "In this contemporary world, few que"
type textarea "x"
type textarea "In this contemporary world, few ques"
type textarea "x"
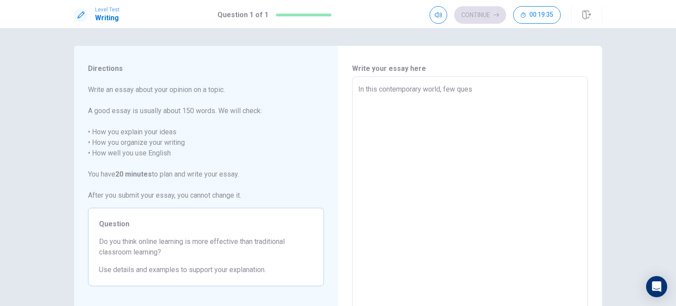
type textarea "In this contemporary world, few quest"
type textarea "x"
type textarea "In this contemporary world, few questi"
type textarea "x"
type textarea "In this contemporary world, few questio"
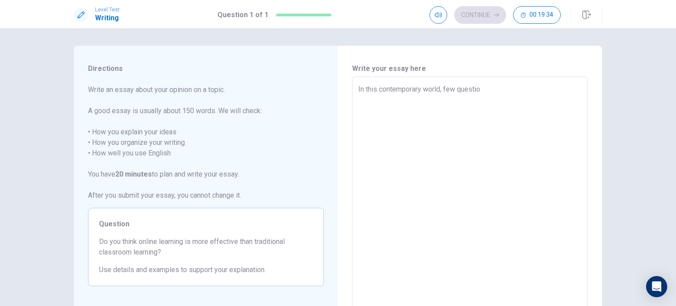
type textarea "x"
type textarea "In this contemporary world, few question"
type textarea "x"
type textarea "In this contemporary world, few questions"
type textarea "x"
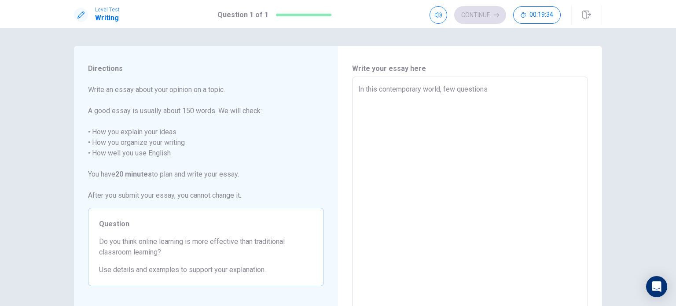
type textarea "In this contemporary world, few questions"
type textarea "x"
type textarea "In this contemporary world, few questions a"
type textarea "x"
type textarea "In this contemporary world, few questions ar"
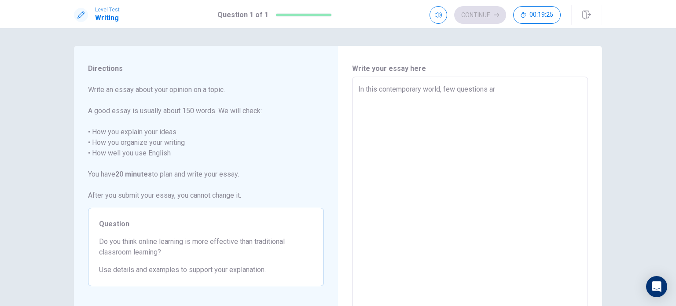
type textarea "x"
type textarea "In this contemporary world, few questions are"
type textarea "x"
type textarea "In this contemporary world, few questions are"
type textarea "x"
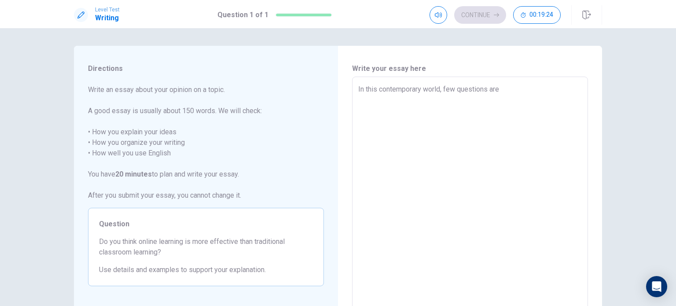
type textarea "In this contemporary world, few questions are a"
type textarea "x"
type textarea "In this contemporary world, few questions are as"
type textarea "x"
type textarea "In this contemporary world, few questions are as"
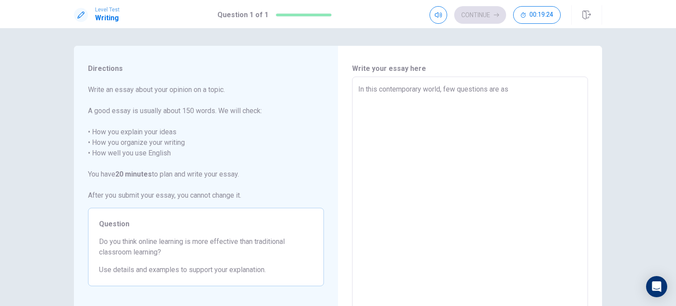
type textarea "x"
type textarea "In this contemporary world, few questions are as c"
type textarea "x"
type textarea "In this contemporary world, few questions are as co"
type textarea "x"
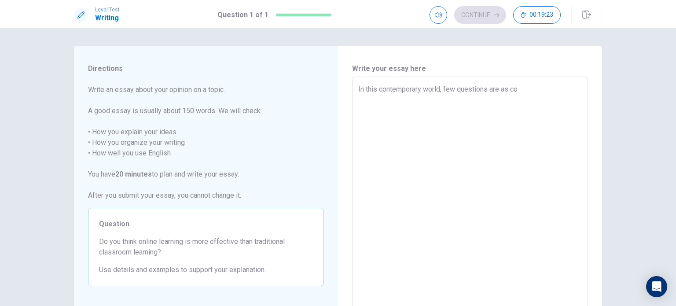
type textarea "In this contemporary world, few questions are as con"
type textarea "x"
type textarea "In this contemporary world, few questions are as cons"
type textarea "x"
type textarea "In this contemporary world, few questions are as conse"
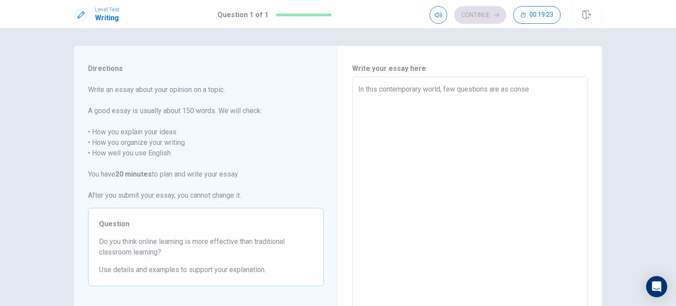
type textarea "x"
type textarea "In this contemporary world, few questions are as conseq"
type textarea "x"
type textarea "In this contemporary world, few questions are as consequ"
type textarea "x"
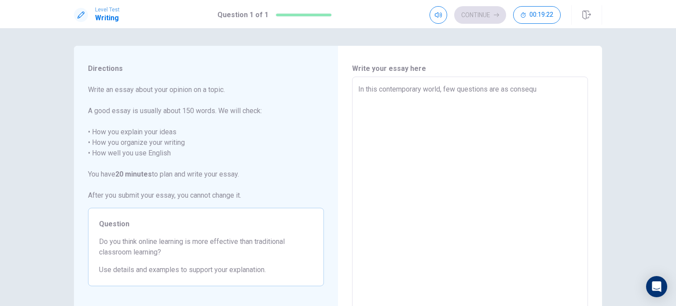
type textarea "In this contemporary world, few questions are as conseque"
type textarea "x"
type textarea "In this contemporary world, few questions are as consequen"
type textarea "x"
type textarea "In this contemporary world, few questions are as consequent"
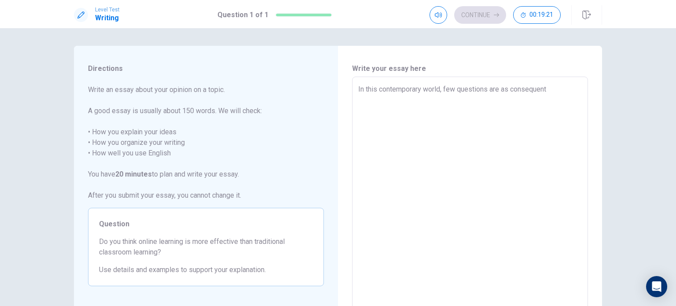
type textarea "x"
type textarea "In this contemporary world, few questions are as consequenti"
type textarea "x"
type textarea "In this contemporary world, few questions are as consequentia"
type textarea "x"
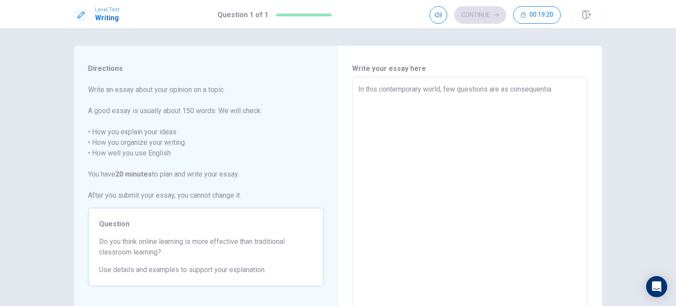
type textarea "In this contemporary world, few questions are as consequential"
type textarea "x"
type textarea "In this contemporary world, few questions are as consequential"
type textarea "x"
type textarea "In this contemporary world, few questions are as consequential a"
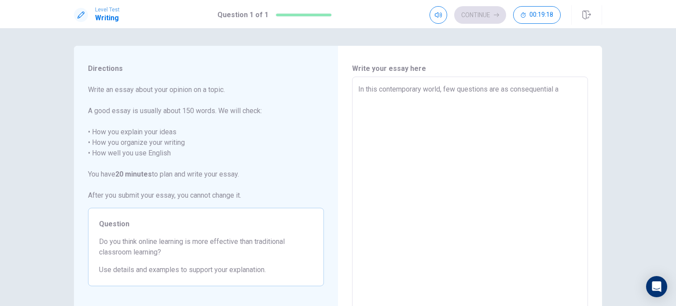
type textarea "x"
type textarea "In this contemporary world, few questions are as consequential as"
type textarea "x"
type textarea "In this contemporary world, few questions are as consequential as"
type textarea "x"
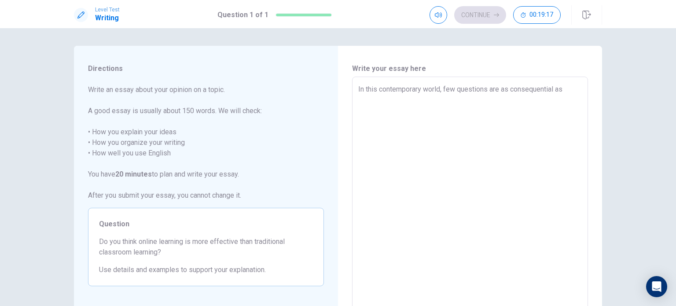
type textarea "In this contemporary world, few questions are as consequential as t"
type textarea "x"
type textarea "In this contemporary world, few questions are as consequential as th"
type textarea "x"
type textarea "In this contemporary world, few questions are as consequential as the"
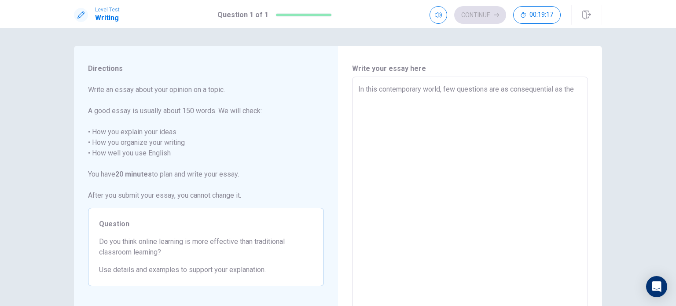
type textarea "x"
type textarea "In this contemporary world, few questions are as consequential as the"
type textarea "x"
type textarea "In this contemporary world, few questions are as consequential as the i"
type textarea "x"
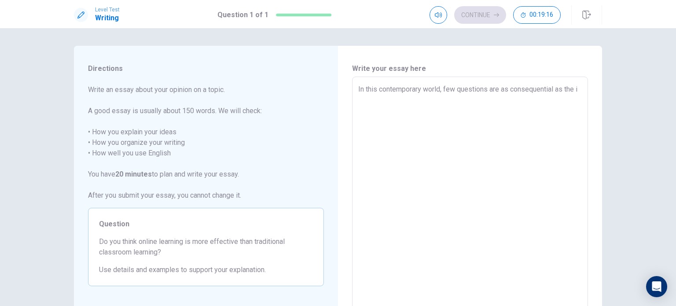
type textarea "In this contemporary world, few questions are as consequential as the is"
type textarea "x"
type textarea "In this contemporary world, few questions are as consequential as the iss"
type textarea "x"
type textarea "In this contemporary world, few questions are as consequential as the issu"
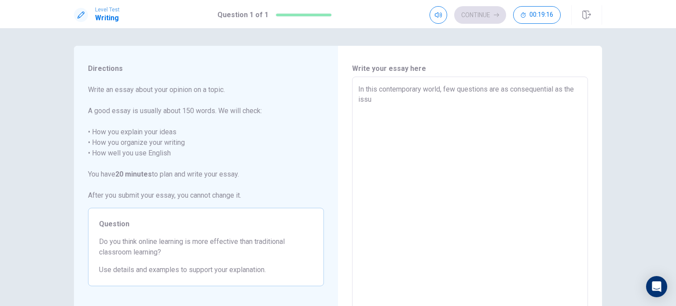
type textarea "x"
type textarea "In this contemporary world, few questions are as consequential as the issue"
type textarea "x"
type textarea "In this contemporary world, few questions are as consequential as the issue"
type textarea "x"
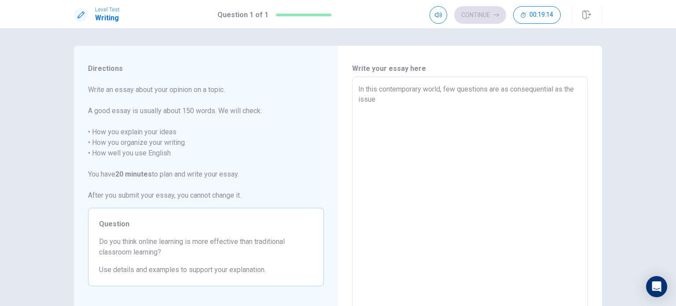
type textarea "In this contemporary world, few questions are as consequential as the issue o"
type textarea "x"
type textarea "In this contemporary world, few questions are as consequential as the issue of"
type textarea "x"
type textarea "In this contemporary world, few questions are as consequential as the issue of"
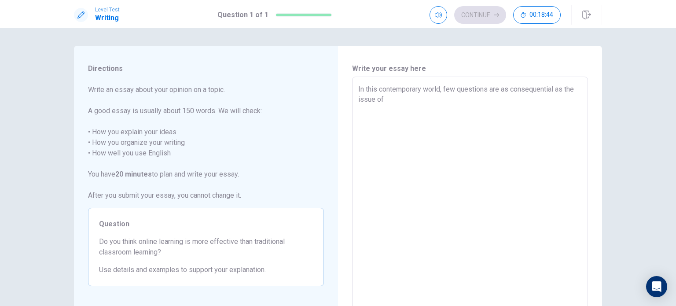
type textarea "x"
type textarea "In this contemporary world, few questions are as consequential as the issue of 2"
type textarea "x"
type textarea "In this contemporary world, few questions are as consequential as the issue of …"
type textarea "x"
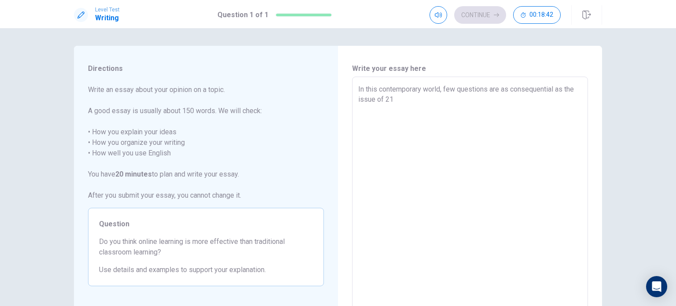
type textarea "In this contemporary world, few questions are as consequential as the issue of …"
type textarea "x"
type textarea "In this contemporary world, few questions are as consequential as the issue of …"
type textarea "x"
type textarea "In this contemporary world, few questions are as consequential as the issue of …"
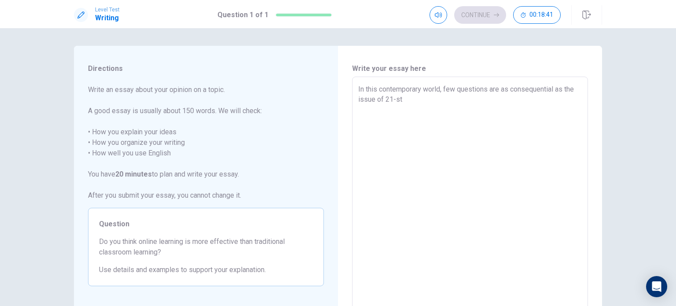
type textarea "x"
type textarea "In this contemporary world, few questions are as consequential as the issue of …"
type textarea "x"
type textarea "In this contemporary world, few questions are as consequential as the issue of …"
type textarea "x"
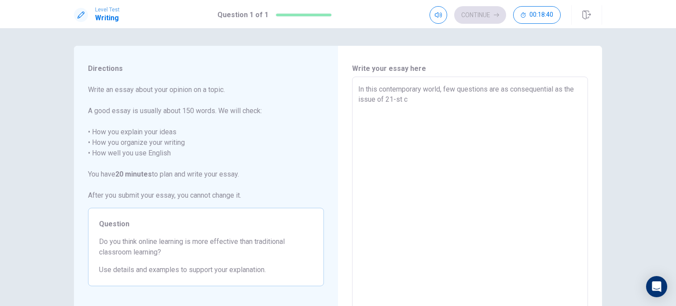
type textarea "In this contemporary world, few questions are as consequential as the issue of …"
type textarea "x"
type textarea "In this contemporary world, few questions are as consequential as the issue of …"
type textarea "x"
type textarea "In this contemporary world, few questions are as consequential as the issue of …"
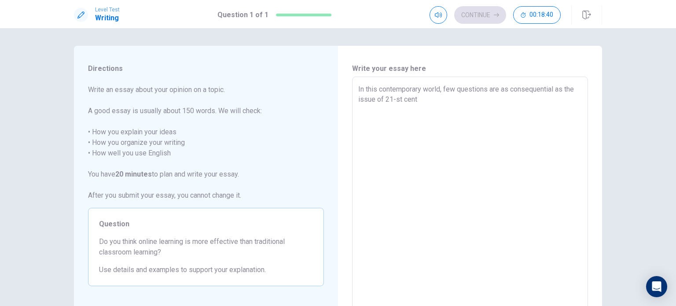
type textarea "x"
type textarea "In this contemporary world, few questions are as consequential as the issue of …"
type textarea "x"
type textarea "In this contemporary world, few questions are as consequential as the issue of …"
type textarea "x"
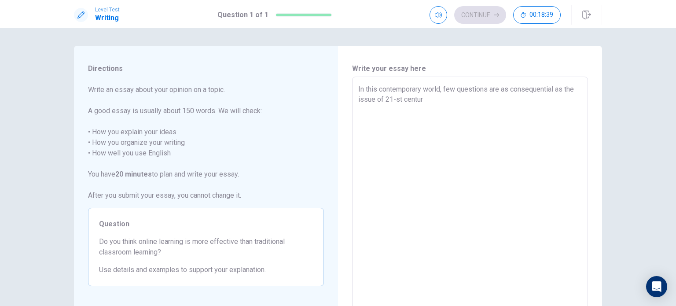
type textarea "In this contemporary world, few questions are as consequential as the issue of …"
type textarea "x"
type textarea "In this contemporary world, few questions are as consequential as the issue of …"
type textarea "x"
type textarea "In this contemporary world, few questions are as consequential as the issue of …"
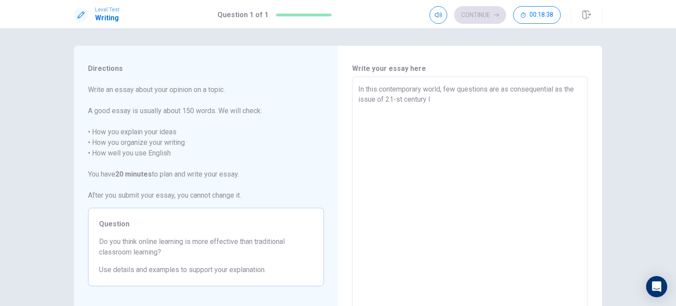
type textarea "x"
type textarea "In this contemporary world, few questions are as consequential as the issue of …"
type textarea "x"
type textarea "In this contemporary world, few questions are as consequential as the issue of …"
type textarea "x"
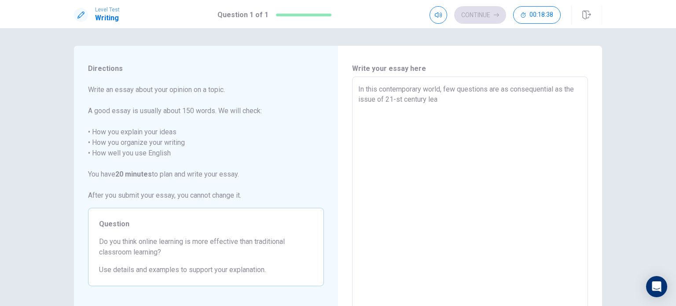
type textarea "In this contemporary world, few questions are as consequential as the issue of …"
type textarea "x"
type textarea "In this contemporary world, few questions are as consequential as the issue of …"
type textarea "x"
type textarea "In this contemporary world, few questions are as consequential as the issue of …"
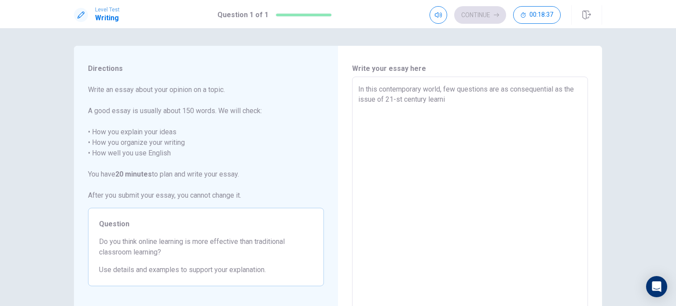
type textarea "x"
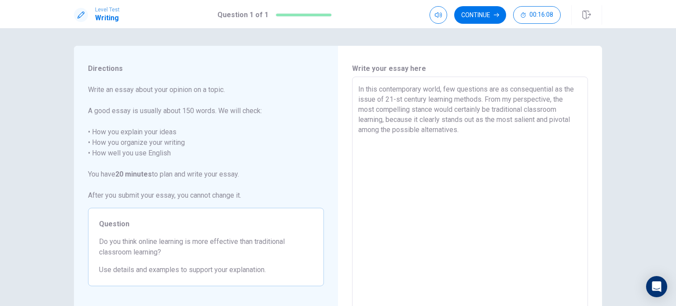
click at [358, 88] on textarea "In this contemporary world, few questions are as consequential as the issue of …" at bounding box center [469, 198] width 223 height 229
click at [369, 161] on button "Click to reconnect" at bounding box center [402, 170] width 66 height 18
click at [358, 88] on textarea "In this contemporary world, few questions are as consequential as the issue of …" at bounding box center [469, 198] width 223 height 229
click at [440, 142] on textarea "In this contemporary world, few questions are as consequential as the issue of …" at bounding box center [469, 198] width 223 height 229
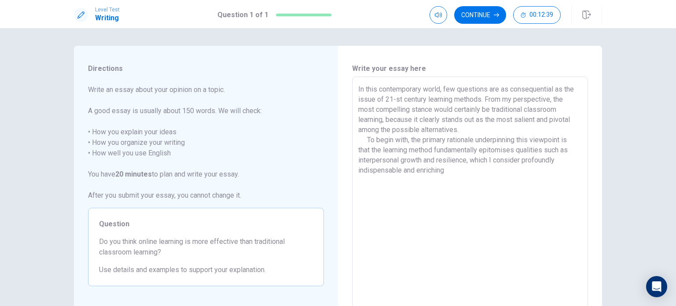
click at [479, 149] on textarea "In this contemporary world, few questions are as consequential as the issue of …" at bounding box center [469, 198] width 223 height 229
click at [509, 168] on textarea "In this contemporary world, few questions are as consequential as the issue of …" at bounding box center [469, 198] width 223 height 229
click at [522, 150] on textarea "In this contemporary world, few questions are as consequential as the issue of …" at bounding box center [469, 198] width 223 height 229
click at [380, 181] on textarea "In this contemporary world, few questions are as consequential as the issue of …" at bounding box center [469, 198] width 223 height 229
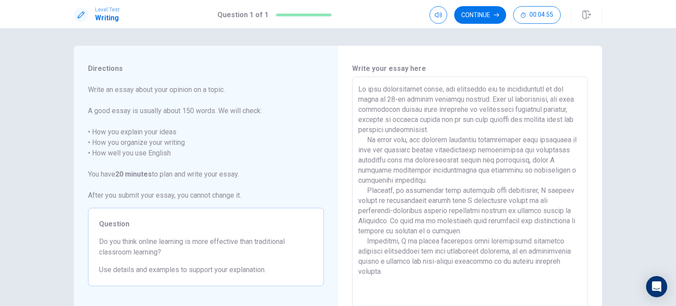
click at [366, 161] on textarea at bounding box center [469, 198] width 223 height 229
click at [489, 109] on textarea at bounding box center [469, 198] width 223 height 229
click at [487, 127] on textarea at bounding box center [469, 198] width 223 height 229
click at [427, 177] on textarea at bounding box center [469, 198] width 223 height 229
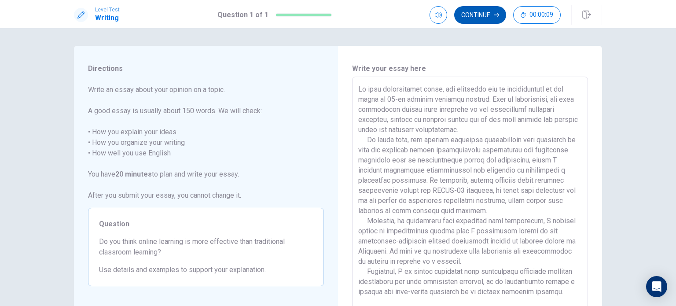
click at [484, 14] on button "Continue" at bounding box center [480, 15] width 52 height 18
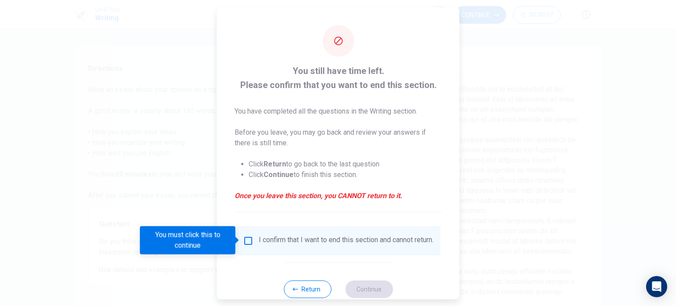
click at [250, 238] on input "You must click this to continue" at bounding box center [248, 240] width 11 height 11
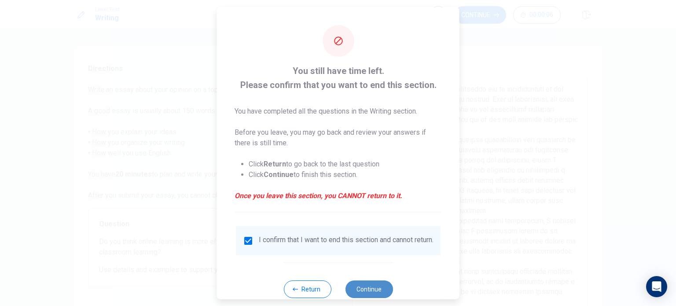
click at [361, 289] on button "Continue" at bounding box center [369, 289] width 48 height 18
